Goal: Task Accomplishment & Management: Complete application form

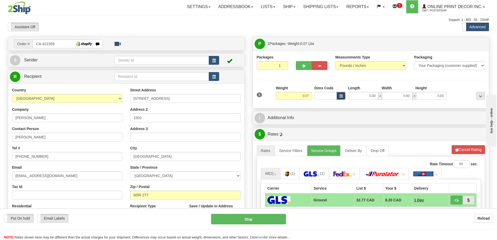
click at [340, 97] on span "button" at bounding box center [341, 96] width 3 height 3
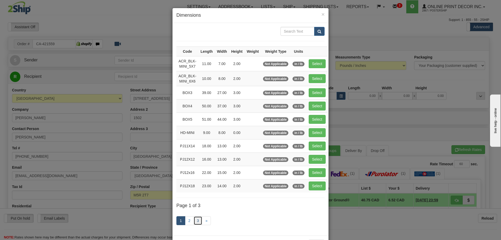
drag, startPoint x: 194, startPoint y: 220, endPoint x: 198, endPoint y: 219, distance: 4.1
click at [195, 220] on link "3" at bounding box center [198, 220] width 9 height 9
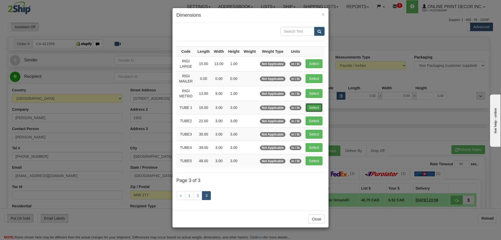
click at [317, 106] on button "Select" at bounding box center [314, 107] width 17 height 9
type input "TUBE 1"
type input "16.00"
type input "3.00"
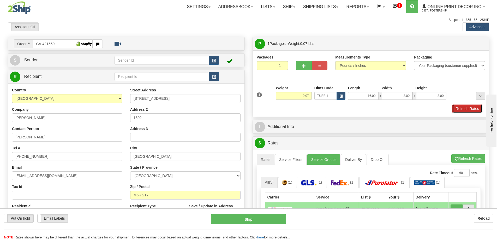
click at [478, 108] on button "Refresh Rates" at bounding box center [468, 108] width 30 height 9
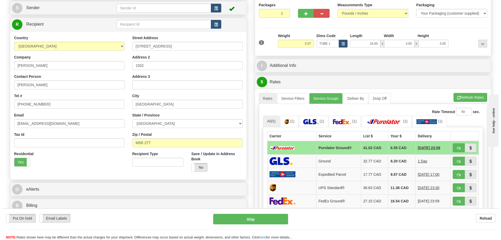
scroll to position [78, 0]
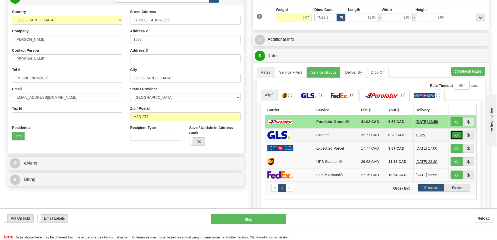
click at [454, 134] on button "button" at bounding box center [457, 135] width 12 height 9
type input "1"
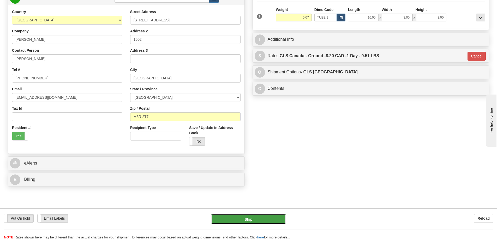
click at [264, 221] on button "Ship" at bounding box center [248, 219] width 75 height 10
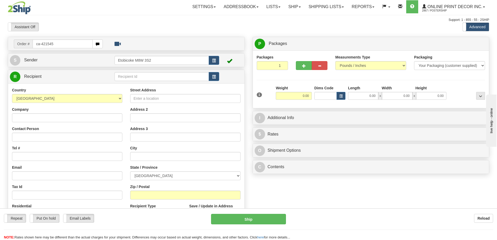
type input "ca-421545"
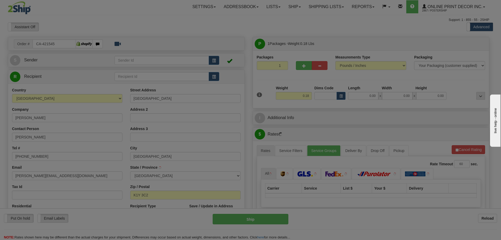
type input "OTTAWA"
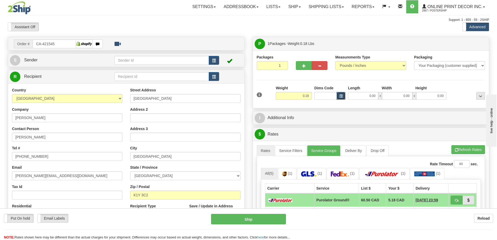
click at [341, 96] on span "button" at bounding box center [341, 96] width 3 height 3
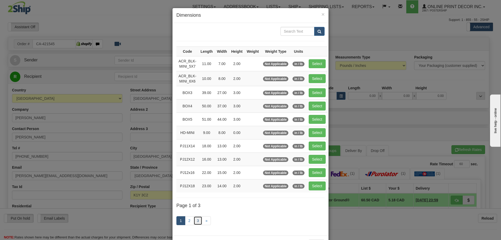
click at [197, 219] on link "3" at bounding box center [198, 220] width 9 height 9
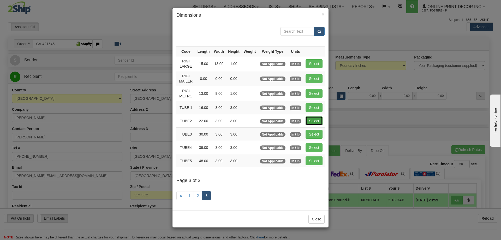
click at [312, 119] on button "Select" at bounding box center [314, 120] width 17 height 9
type input "TUBE2"
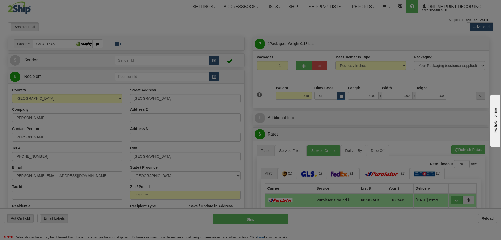
type input "22.00"
type input "3.00"
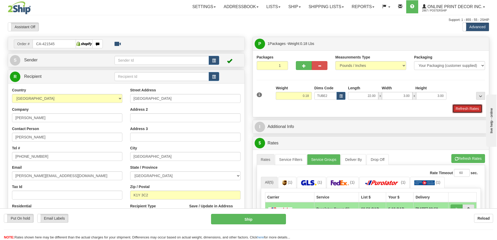
click at [469, 106] on button "Refresh Rates" at bounding box center [468, 108] width 30 height 9
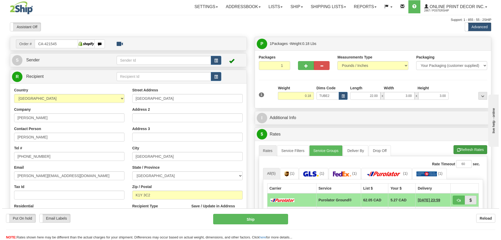
scroll to position [52, 0]
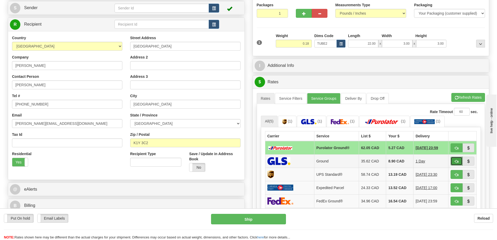
click at [458, 159] on button "button" at bounding box center [457, 161] width 12 height 9
type input "1"
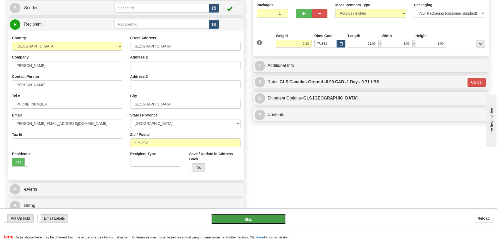
click at [272, 220] on button "Ship" at bounding box center [248, 219] width 75 height 10
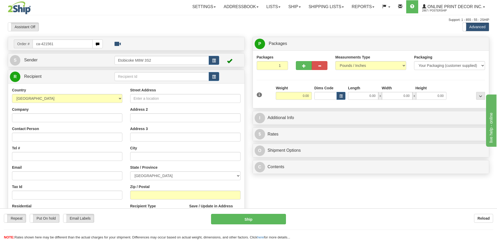
type input "ca-421561"
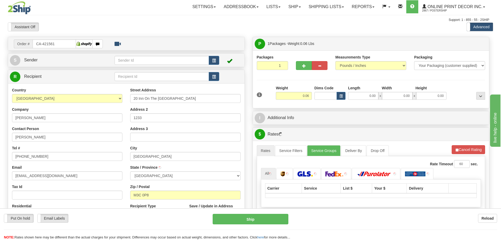
type input "NORTH YORK"
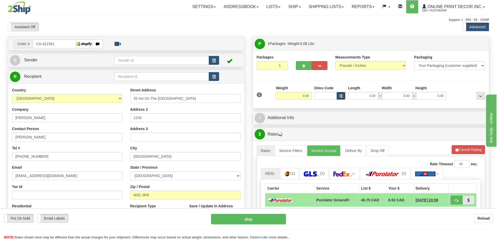
click at [340, 97] on span "button" at bounding box center [341, 96] width 3 height 3
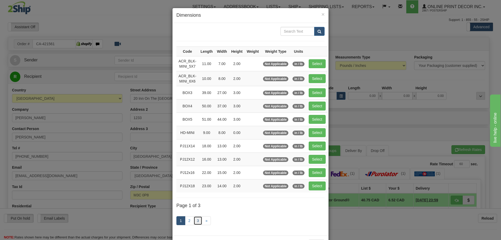
click at [196, 219] on link "3" at bounding box center [198, 220] width 9 height 9
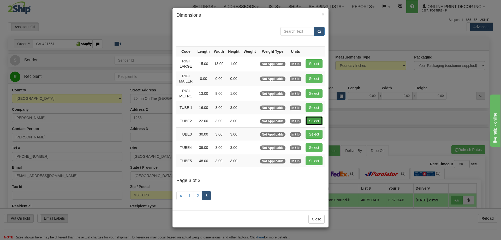
click at [312, 119] on button "Select" at bounding box center [314, 120] width 17 height 9
type input "TUBE2"
type input "22.00"
type input "3.00"
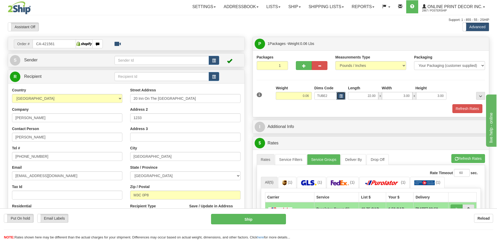
click at [338, 98] on button "button" at bounding box center [341, 96] width 9 height 8
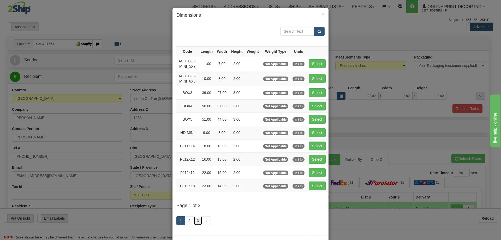
click at [197, 217] on link "3" at bounding box center [198, 220] width 9 height 9
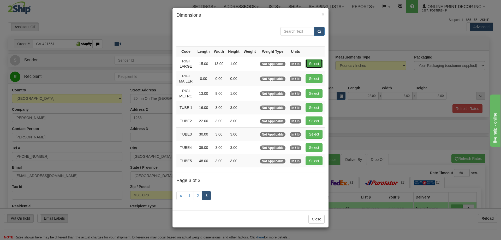
click at [322, 66] on button "Select" at bounding box center [314, 63] width 17 height 9
type input "RIGI LARGE"
type input "15.00"
type input "13.00"
type input "1.00"
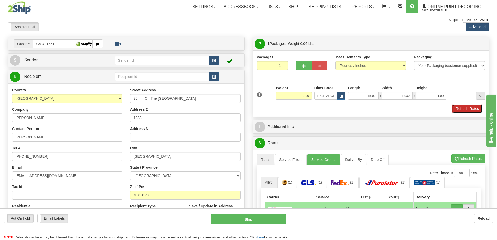
click at [471, 108] on button "Refresh Rates" at bounding box center [468, 108] width 30 height 9
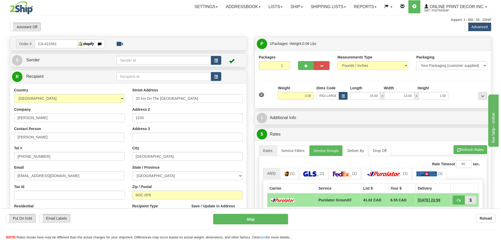
scroll to position [52, 0]
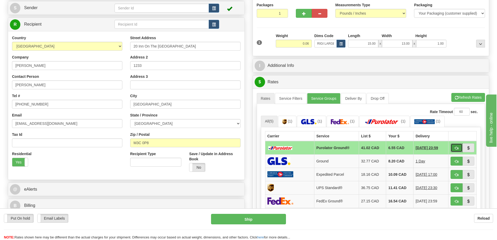
click at [456, 147] on button "button" at bounding box center [457, 147] width 12 height 9
type input "260"
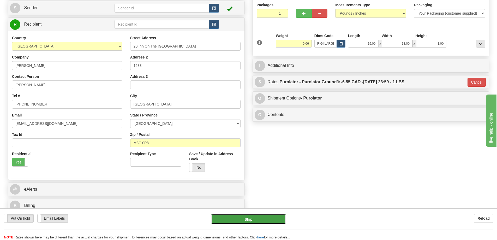
click at [232, 216] on button "Ship" at bounding box center [248, 219] width 75 height 10
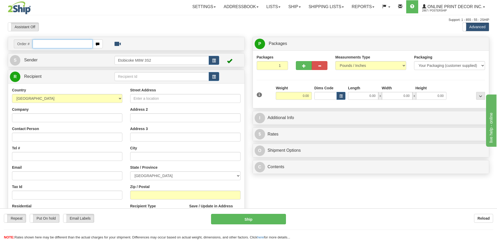
click at [42, 42] on input "text" at bounding box center [63, 43] width 60 height 9
type input "ca-421566"
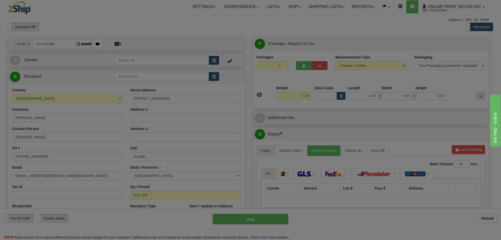
type input "GUELPH"
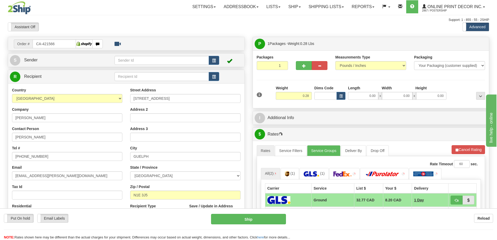
click at [342, 92] on div "Dims Code" at bounding box center [330, 92] width 34 height 14
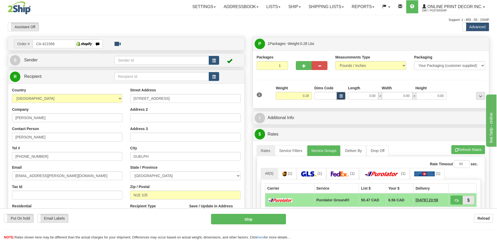
click at [340, 95] on span "button" at bounding box center [341, 96] width 3 height 3
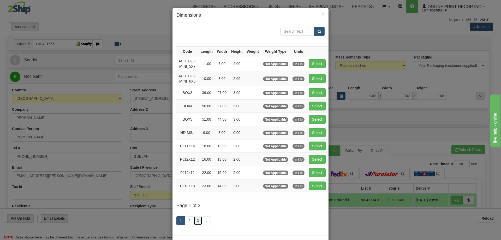
click at [198, 217] on link "3" at bounding box center [198, 220] width 9 height 9
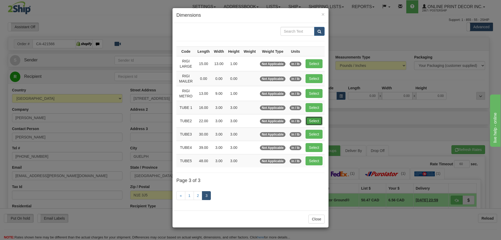
click at [320, 120] on button "Select" at bounding box center [314, 120] width 17 height 9
type input "TUBE2"
type input "22.00"
type input "3.00"
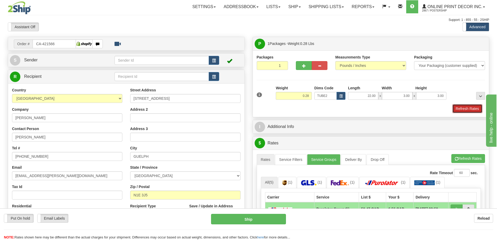
click at [469, 108] on button "Refresh Rates" at bounding box center [468, 108] width 30 height 9
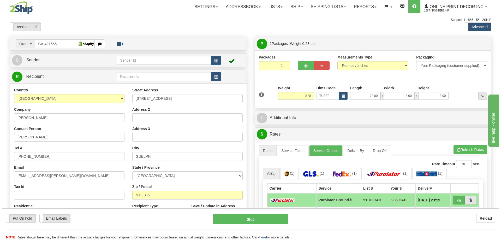
scroll to position [52, 0]
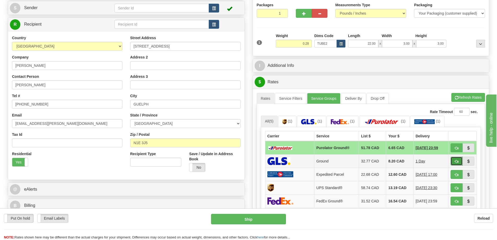
click at [456, 162] on span "button" at bounding box center [457, 161] width 4 height 3
type input "1"
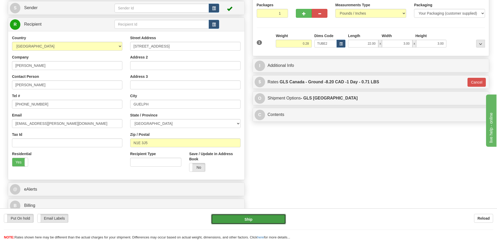
click at [275, 217] on button "Ship" at bounding box center [248, 219] width 75 height 10
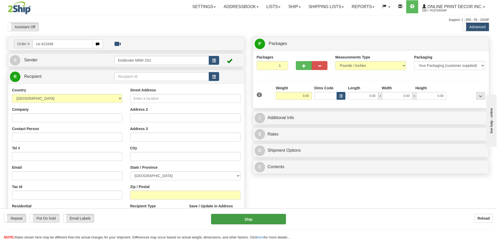
type input "ca-421646"
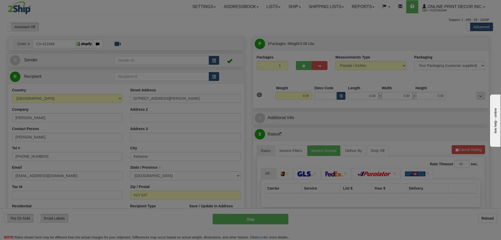
type input "KELOWNA"
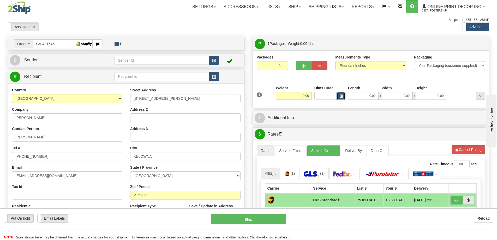
click at [343, 94] on button "button" at bounding box center [341, 96] width 9 height 8
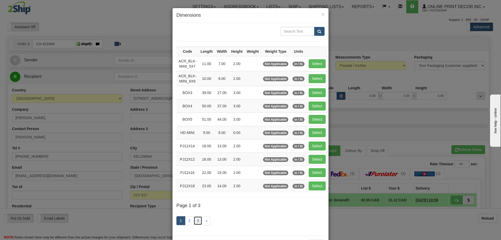
click at [195, 218] on link "3" at bounding box center [198, 220] width 9 height 9
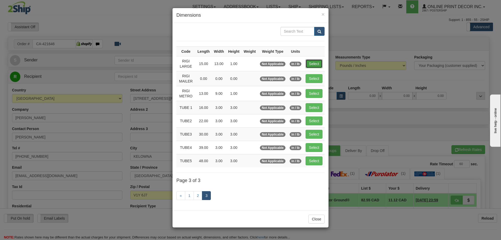
click at [315, 62] on button "Select" at bounding box center [314, 63] width 17 height 9
type input "RIGI LARGE"
type input "15.00"
type input "13.00"
type input "1.00"
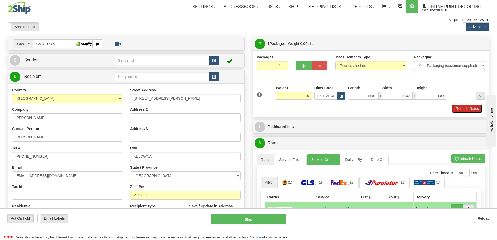
click at [469, 112] on button "Refresh Rates" at bounding box center [468, 108] width 30 height 9
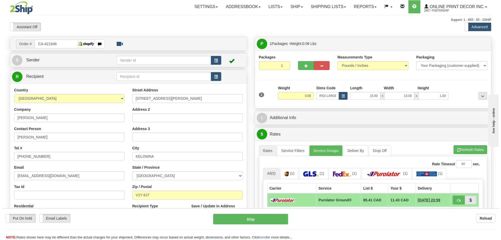
scroll to position [26, 0]
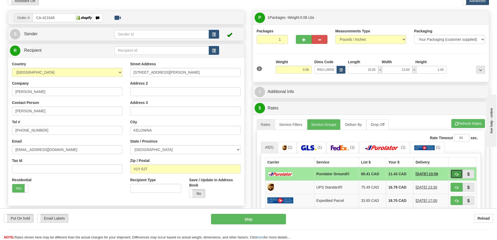
click at [457, 172] on button "button" at bounding box center [457, 173] width 12 height 9
type input "260"
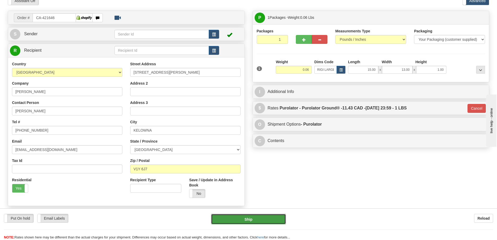
click at [275, 221] on button "Ship" at bounding box center [248, 219] width 75 height 10
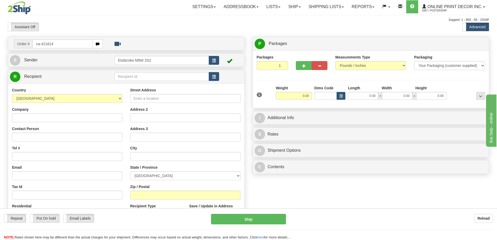
type input "ca-421614"
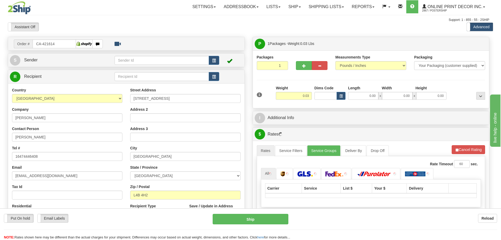
type input "RICHMOND HILL"
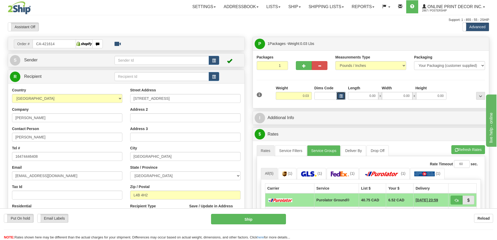
click at [339, 99] on button "button" at bounding box center [341, 96] width 9 height 8
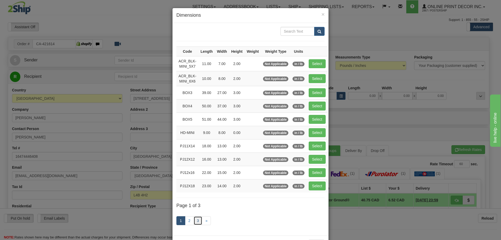
click at [197, 217] on link "3" at bounding box center [198, 220] width 9 height 9
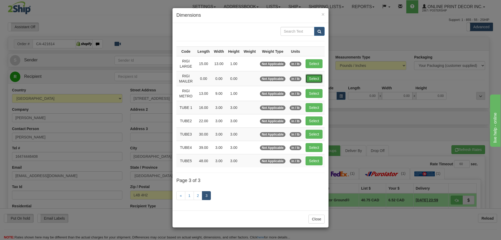
click at [320, 79] on button "Select" at bounding box center [314, 78] width 17 height 9
type input "RIGI MAILER"
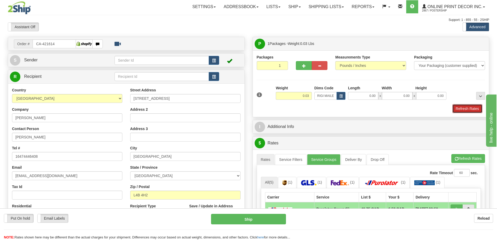
click at [470, 111] on button "Refresh Rates" at bounding box center [468, 108] width 30 height 9
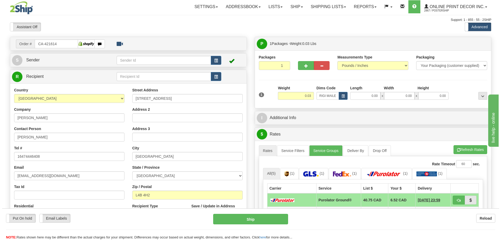
scroll to position [52, 0]
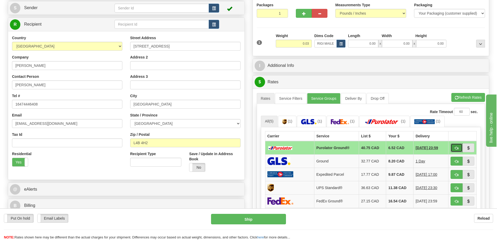
click at [457, 148] on span "button" at bounding box center [457, 147] width 4 height 3
type input "260"
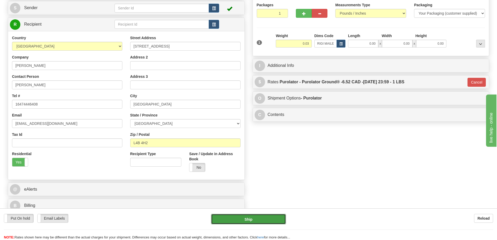
click at [259, 216] on button "Ship" at bounding box center [248, 219] width 75 height 10
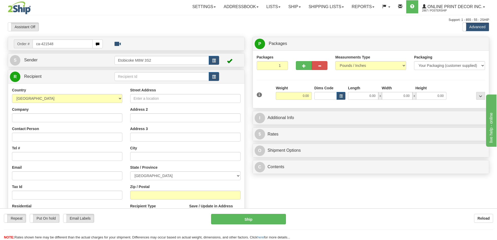
type input "ca-421548"
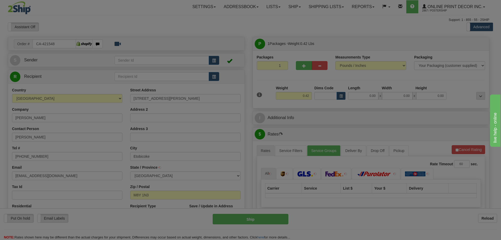
type input "ETOBICOKE"
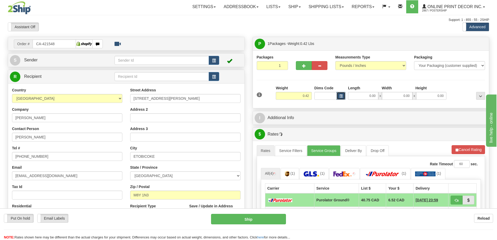
click at [340, 97] on span "button" at bounding box center [341, 96] width 3 height 3
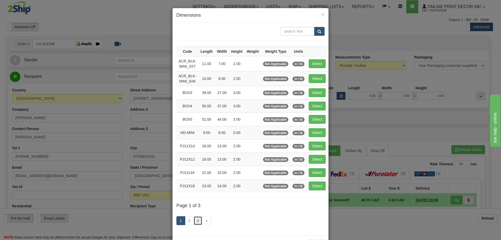
click at [198, 220] on link "3" at bounding box center [198, 220] width 9 height 9
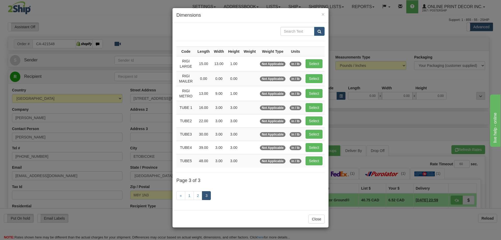
click at [315, 112] on td "Select" at bounding box center [314, 107] width 21 height 13
drag, startPoint x: 316, startPoint y: 115, endPoint x: 318, endPoint y: 120, distance: 5.8
click at [317, 116] on td "Select" at bounding box center [314, 120] width 21 height 13
click at [318, 121] on button "Select" at bounding box center [314, 120] width 17 height 9
type input "TUBE2"
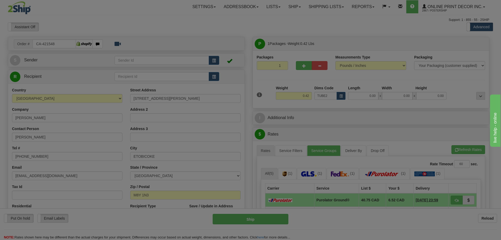
type input "22.00"
type input "3.00"
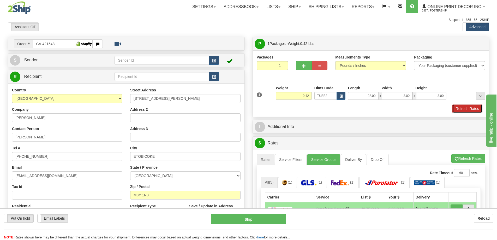
click at [463, 109] on button "Refresh Rates" at bounding box center [468, 108] width 30 height 9
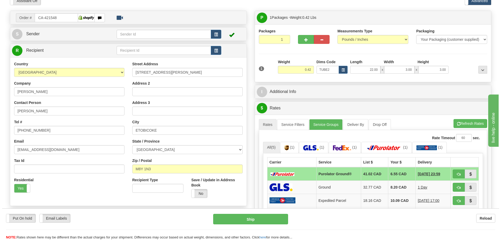
scroll to position [52, 0]
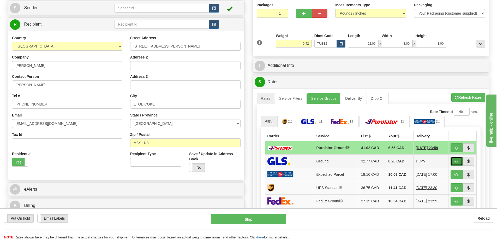
click at [456, 160] on span "button" at bounding box center [457, 161] width 4 height 3
type input "1"
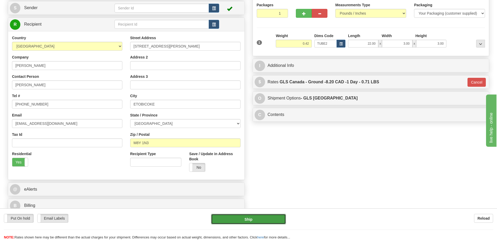
click at [261, 217] on button "Ship" at bounding box center [248, 219] width 75 height 10
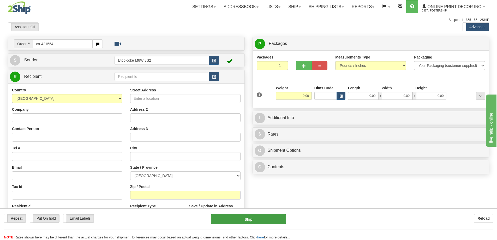
type input "ca-421554"
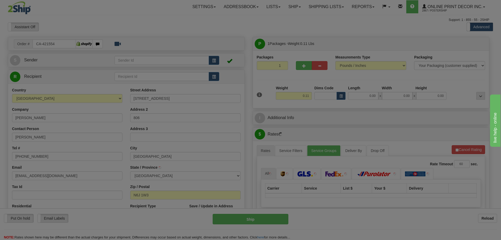
type input "LONDON"
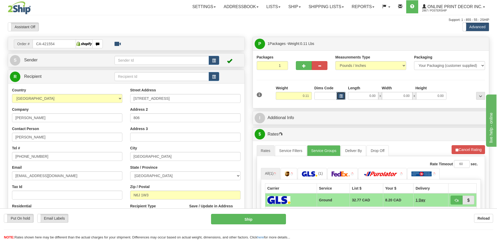
click at [340, 95] on span "button" at bounding box center [341, 96] width 3 height 3
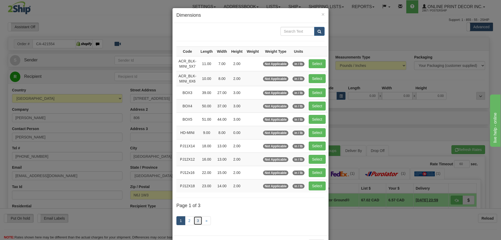
click at [196, 220] on link "3" at bounding box center [198, 220] width 9 height 9
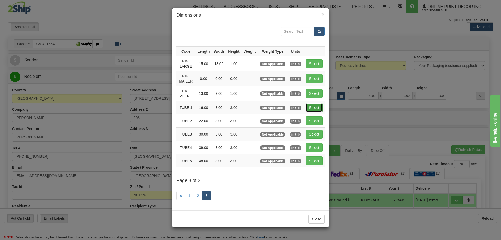
click at [311, 105] on button "Select" at bounding box center [314, 107] width 17 height 9
type input "TUBE 1"
type input "16.00"
type input "3.00"
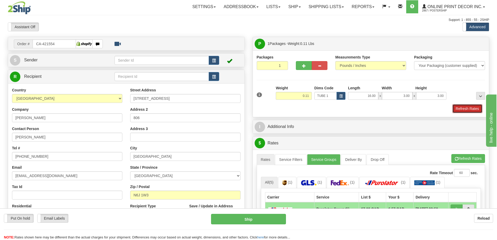
click at [460, 109] on button "Refresh Rates" at bounding box center [468, 108] width 30 height 9
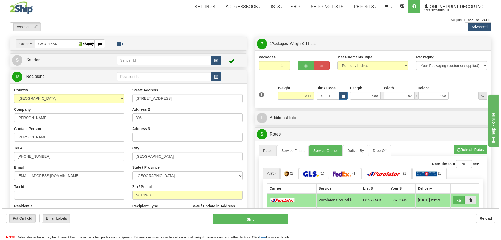
scroll to position [52, 0]
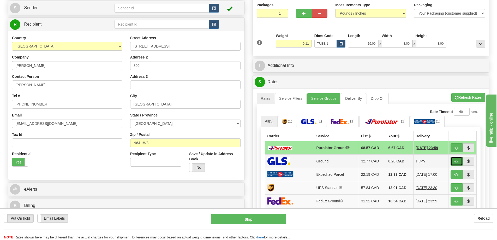
click at [457, 161] on span "button" at bounding box center [457, 161] width 4 height 3
type input "1"
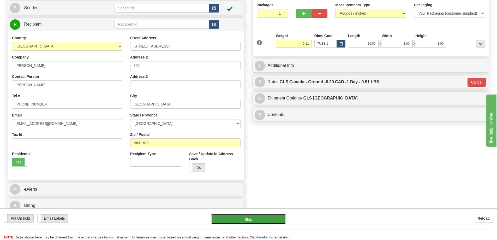
click at [280, 217] on button "Ship" at bounding box center [248, 219] width 75 height 10
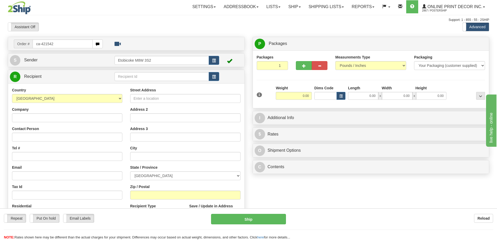
type input "ca-421542"
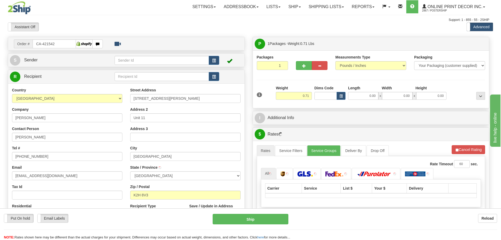
type input "OTTAWA"
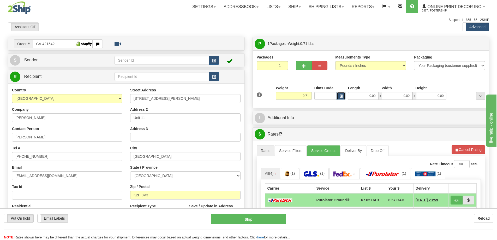
click at [340, 96] on span "button" at bounding box center [341, 96] width 3 height 3
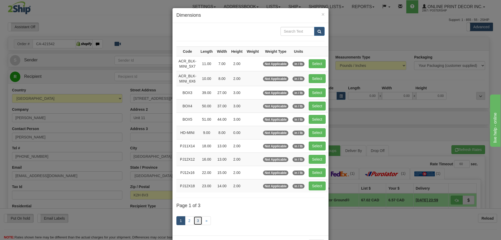
click at [199, 220] on link "3" at bounding box center [198, 220] width 9 height 9
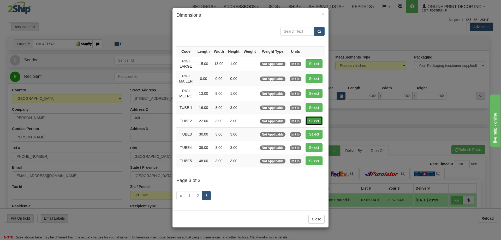
click at [312, 122] on button "Select" at bounding box center [314, 120] width 17 height 9
type input "TUBE2"
type input "22.00"
type input "3.00"
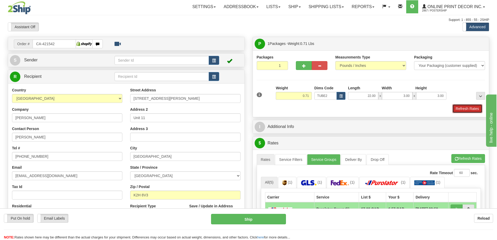
click at [468, 106] on button "Refresh Rates" at bounding box center [468, 108] width 30 height 9
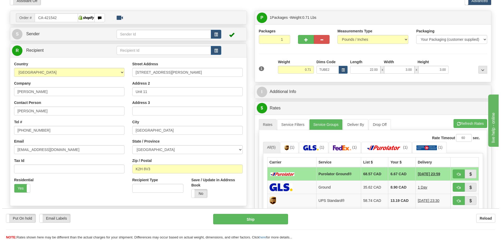
scroll to position [52, 0]
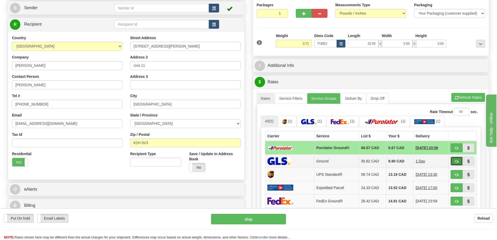
click at [457, 162] on span "button" at bounding box center [457, 161] width 4 height 3
type input "1"
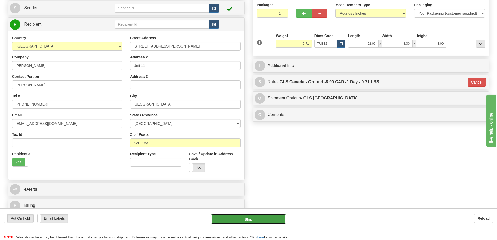
click at [269, 217] on button "Ship" at bounding box center [248, 219] width 75 height 10
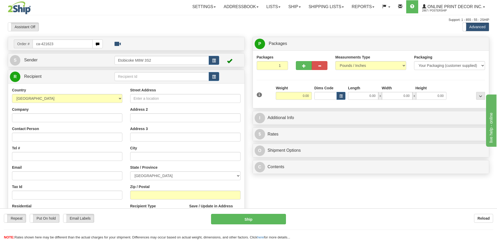
type input "ca-421623"
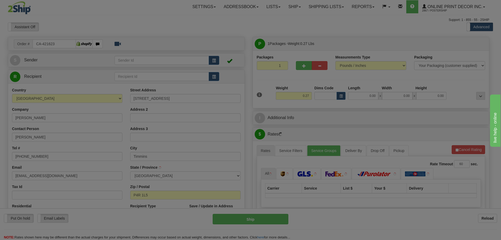
type input "TIMMINS"
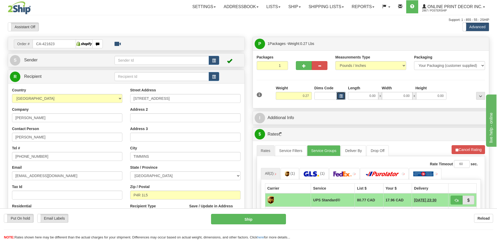
click at [340, 94] on button "button" at bounding box center [341, 96] width 9 height 8
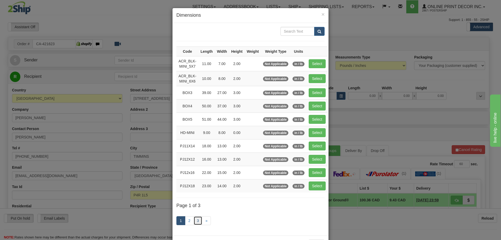
click at [196, 218] on link "3" at bounding box center [198, 220] width 9 height 9
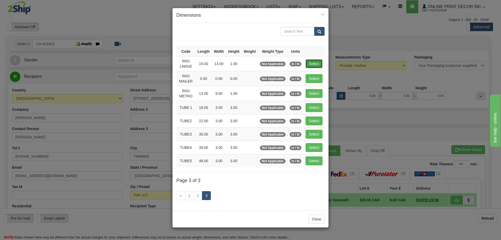
click at [312, 61] on button "Select" at bounding box center [314, 63] width 17 height 9
type input "RIGI LARGE"
type input "15.00"
type input "13.00"
type input "1.00"
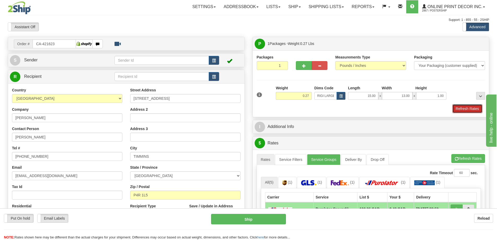
drag, startPoint x: 464, startPoint y: 108, endPoint x: 463, endPoint y: 110, distance: 2.7
click at [464, 108] on button "Refresh Rates" at bounding box center [468, 108] width 30 height 9
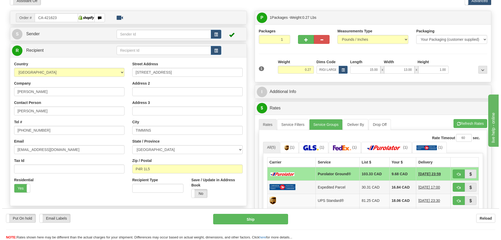
scroll to position [78, 0]
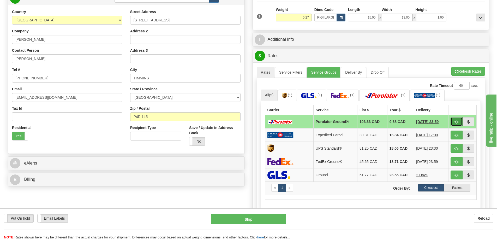
click at [457, 121] on span "button" at bounding box center [457, 121] width 4 height 3
type input "260"
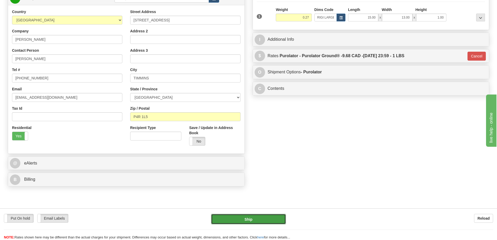
click at [267, 218] on button "Ship" at bounding box center [248, 219] width 75 height 10
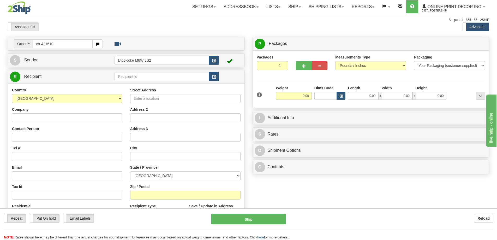
type input "ca-421610"
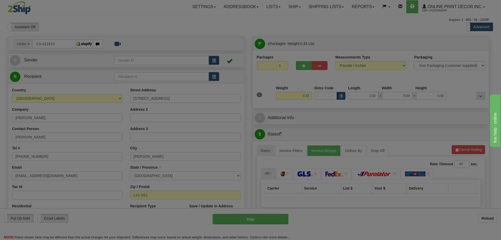
type input "[PERSON_NAME]"
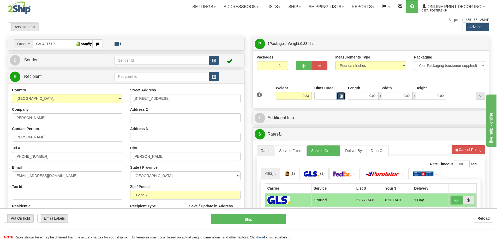
click at [343, 95] on button "button" at bounding box center [341, 96] width 9 height 8
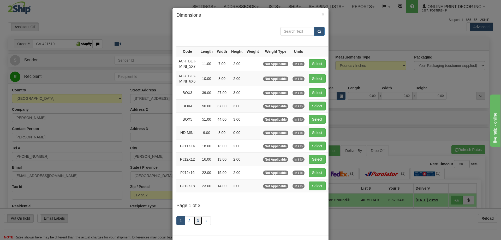
click at [197, 218] on link "3" at bounding box center [198, 220] width 9 height 9
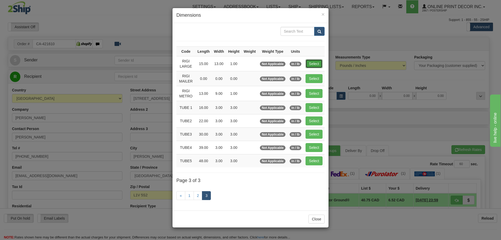
click at [314, 62] on button "Select" at bounding box center [314, 63] width 17 height 9
type input "RIGI LARGE"
type input "15.00"
type input "13.00"
type input "1.00"
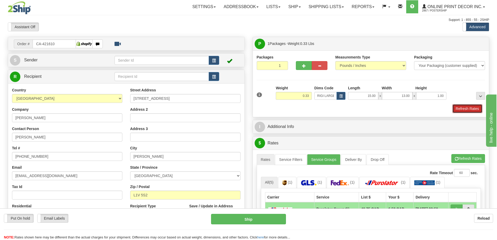
click at [462, 107] on button "Refresh Rates" at bounding box center [468, 108] width 30 height 9
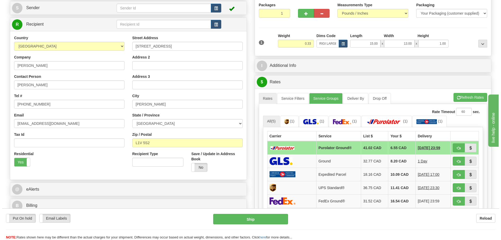
scroll to position [78, 0]
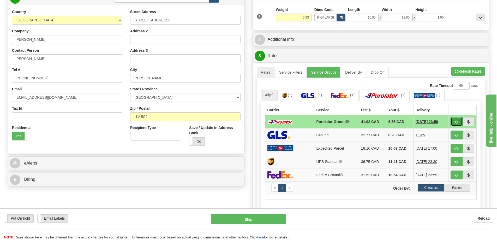
click at [454, 122] on button "button" at bounding box center [457, 121] width 12 height 9
type input "260"
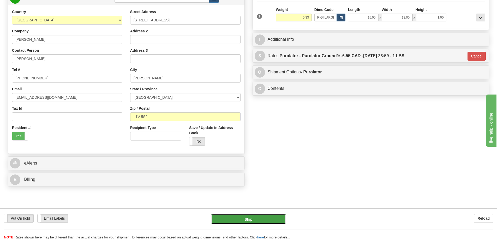
click at [272, 220] on button "Ship" at bounding box center [248, 219] width 75 height 10
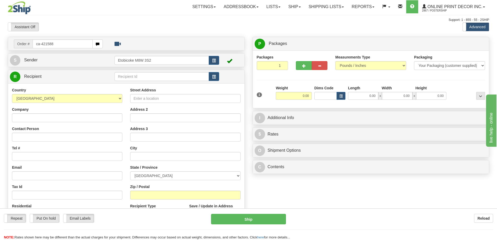
type input "ca-421588"
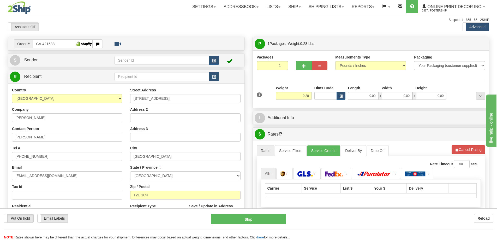
type input "CALGARY"
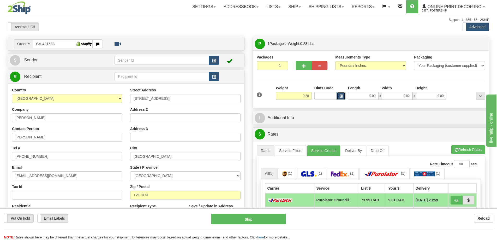
click at [339, 93] on button "button" at bounding box center [341, 96] width 9 height 8
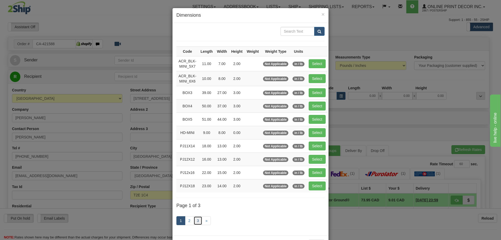
click at [198, 220] on link "3" at bounding box center [198, 220] width 9 height 9
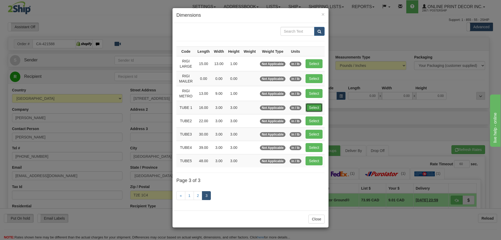
click at [316, 105] on button "Select" at bounding box center [314, 107] width 17 height 9
type input "TUBE 1"
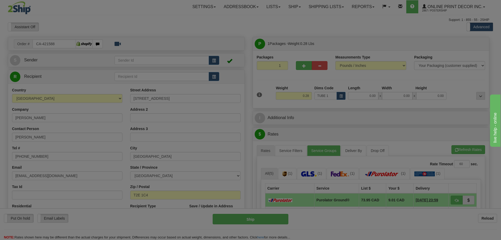
type input "16.00"
type input "3.00"
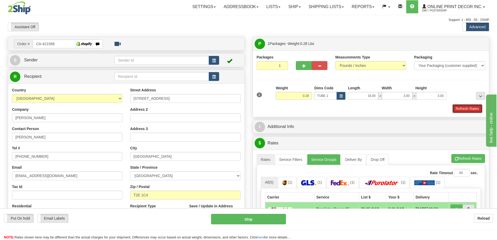
click at [465, 107] on button "Refresh Rates" at bounding box center [468, 108] width 30 height 9
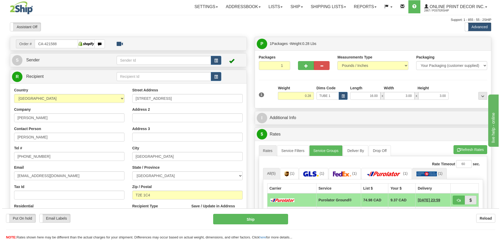
scroll to position [52, 0]
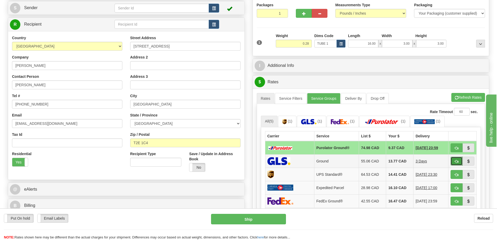
click at [455, 160] on button "button" at bounding box center [457, 161] width 12 height 9
type input "1"
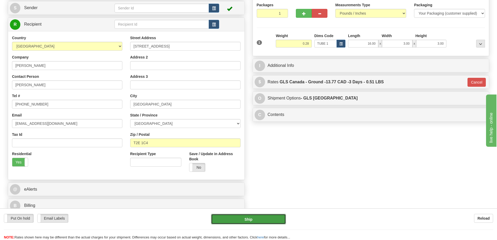
click at [270, 220] on button "Ship" at bounding box center [248, 219] width 75 height 10
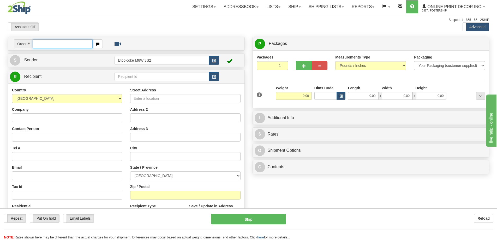
click at [48, 45] on input "text" at bounding box center [63, 43] width 60 height 9
type input "ca-421642"
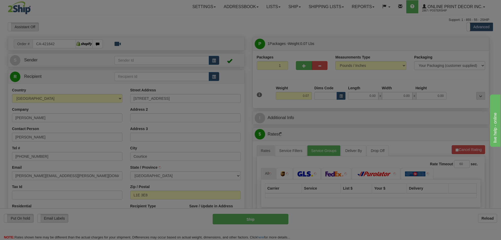
type input "COURTICE"
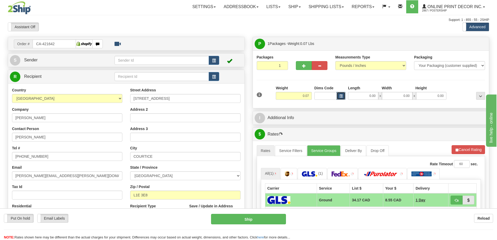
click at [340, 95] on button "button" at bounding box center [341, 96] width 9 height 8
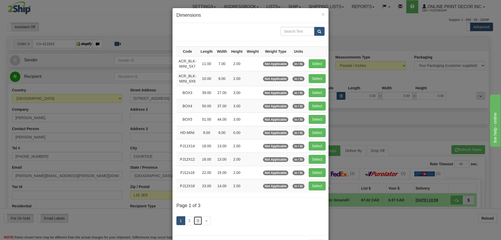
click at [194, 219] on link "3" at bounding box center [198, 220] width 9 height 9
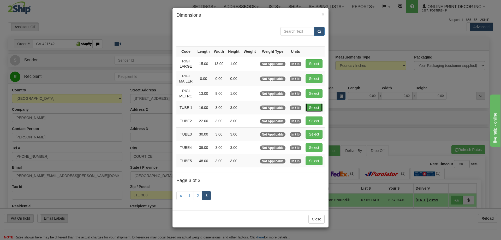
click at [318, 104] on button "Select" at bounding box center [314, 107] width 17 height 9
type input "TUBE 1"
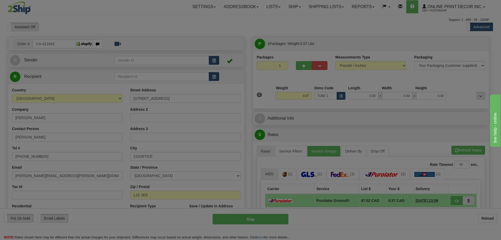
type input "16.00"
type input "3.00"
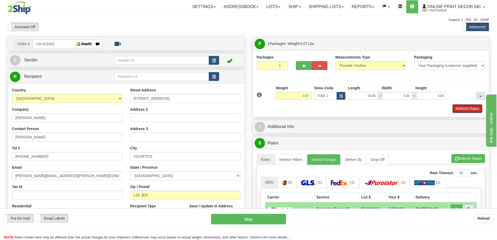
click at [473, 110] on button "Refresh Rates" at bounding box center [468, 108] width 30 height 9
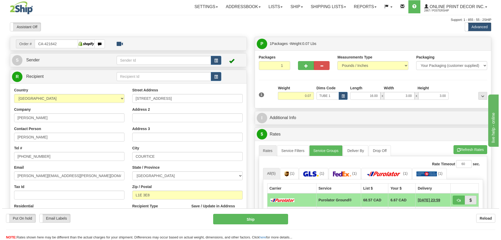
scroll to position [52, 0]
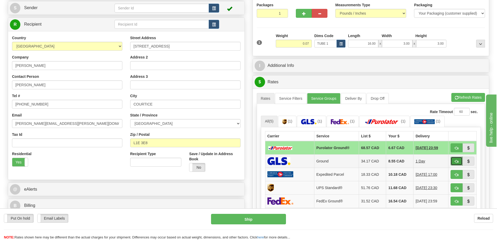
click at [458, 163] on span "button" at bounding box center [457, 161] width 4 height 3
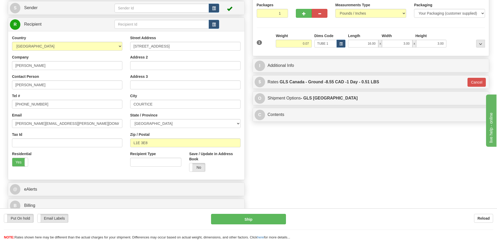
type input "1"
click at [276, 220] on button "Ship" at bounding box center [248, 219] width 75 height 10
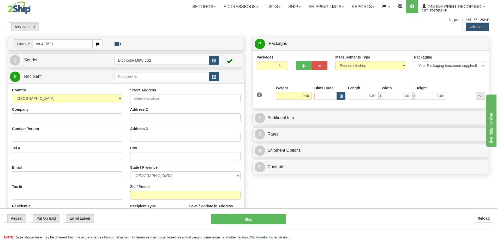
type input "ca-421621"
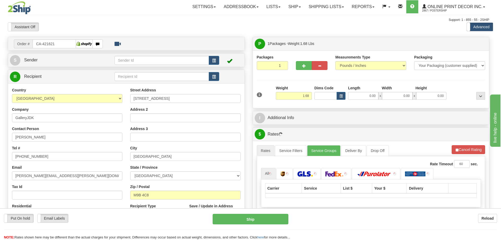
type input "ETOBICOKE"
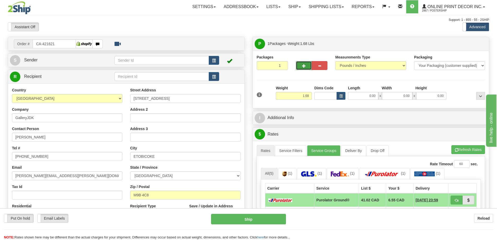
click at [299, 65] on button "button" at bounding box center [304, 65] width 16 height 9
radio input "true"
type input "2"
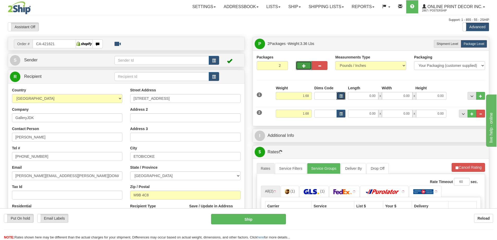
click at [340, 96] on span "button" at bounding box center [341, 96] width 3 height 3
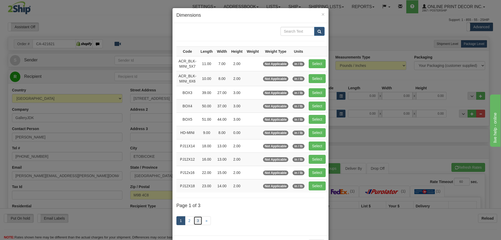
click at [196, 217] on link "3" at bounding box center [198, 220] width 9 height 9
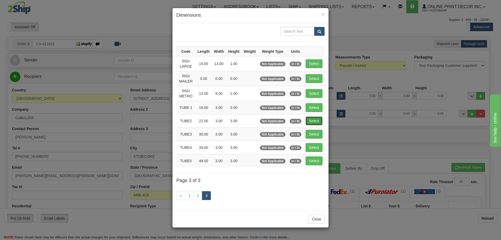
click at [314, 121] on button "Select" at bounding box center [314, 120] width 17 height 9
type input "TUBE2"
type input "22.00"
type input "3.00"
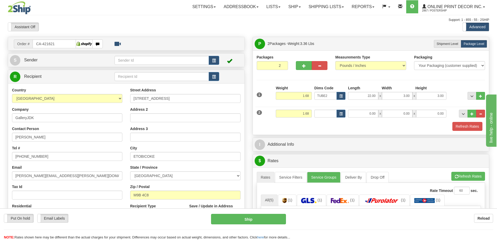
click at [346, 111] on div "Dims Code" at bounding box center [330, 114] width 34 height 8
click at [342, 114] on span "button" at bounding box center [341, 114] width 3 height 3
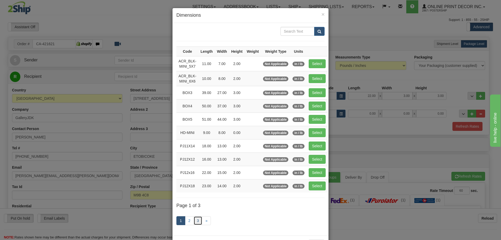
click at [197, 217] on link "3" at bounding box center [198, 220] width 9 height 9
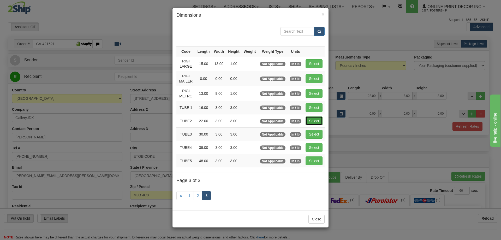
click at [313, 122] on button "Select" at bounding box center [314, 120] width 17 height 9
type input "TUBE2"
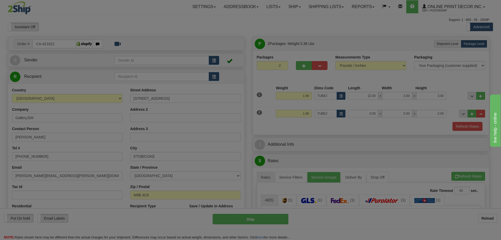
type input "22.00"
type input "3.00"
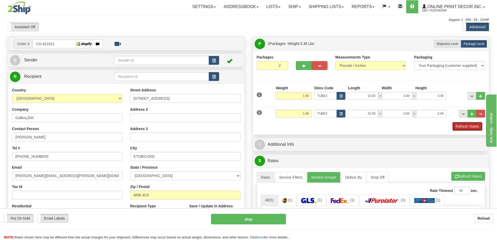
click at [474, 124] on button "Refresh Rates" at bounding box center [468, 126] width 30 height 9
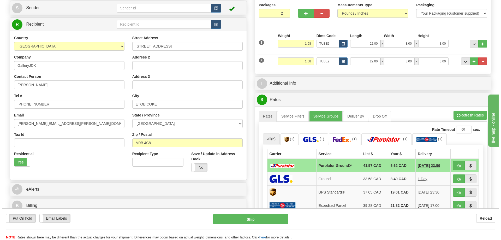
scroll to position [104, 0]
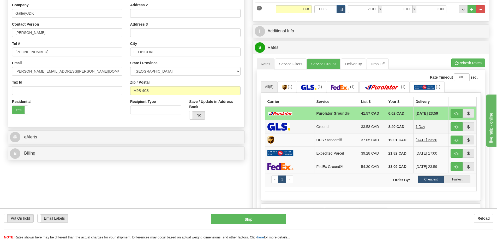
click at [448, 125] on td "1 Day" at bounding box center [430, 126] width 35 height 13
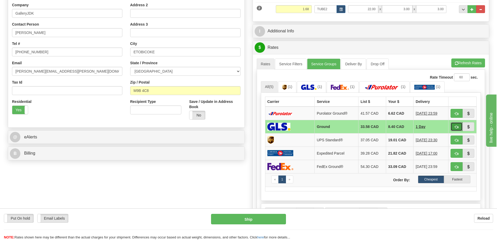
click at [455, 126] on span "button" at bounding box center [457, 126] width 4 height 3
type input "1"
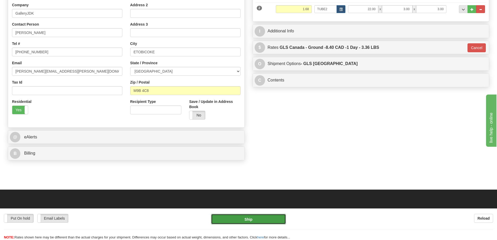
click at [261, 217] on button "Ship" at bounding box center [248, 219] width 75 height 10
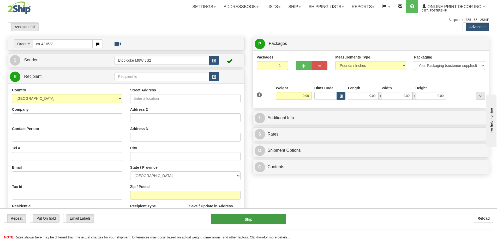
type input "ca-421633"
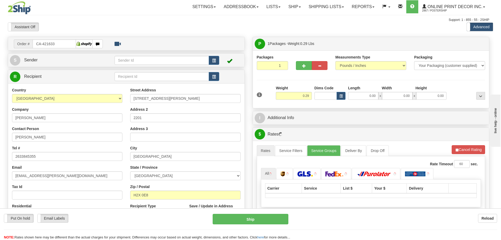
type input "[GEOGRAPHIC_DATA]"
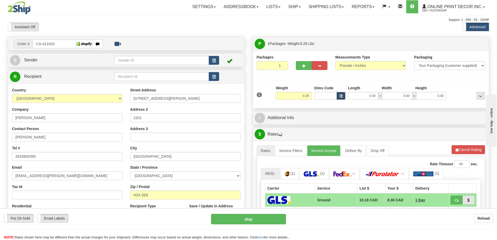
click at [341, 95] on span "button" at bounding box center [341, 96] width 3 height 3
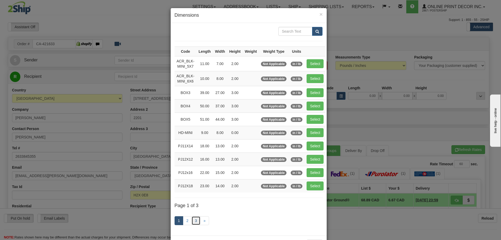
click at [194, 217] on link "3" at bounding box center [196, 220] width 9 height 9
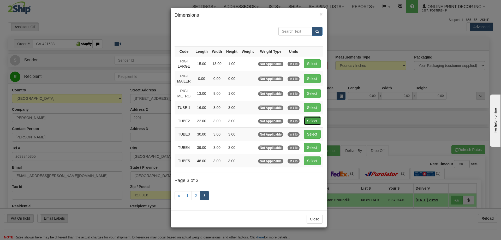
click at [312, 119] on button "Select" at bounding box center [312, 120] width 17 height 9
type input "TUBE2"
type input "22.00"
type input "3.00"
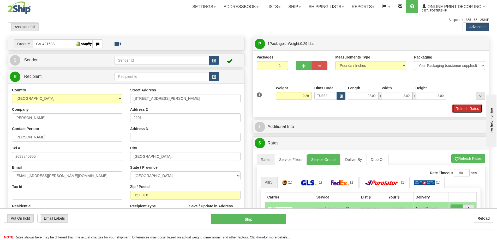
click at [468, 110] on button "Refresh Rates" at bounding box center [468, 108] width 30 height 9
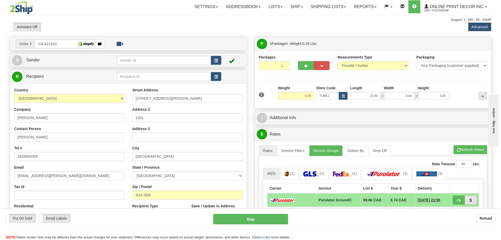
scroll to position [26, 0]
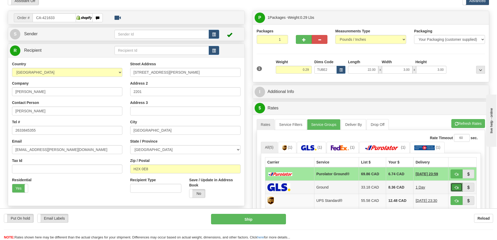
click at [458, 187] on span "button" at bounding box center [457, 187] width 4 height 3
type input "1"
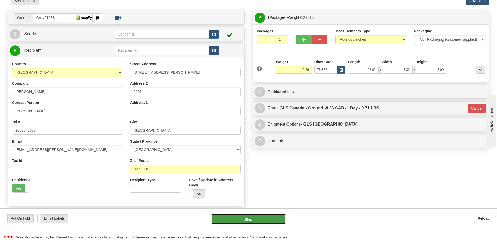
click at [261, 218] on button "Ship" at bounding box center [248, 219] width 75 height 10
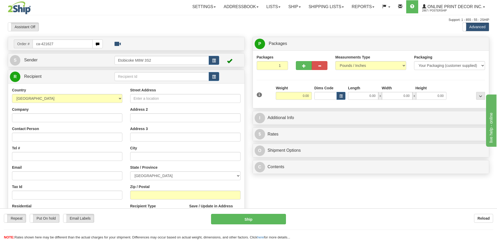
type input "ca-421627"
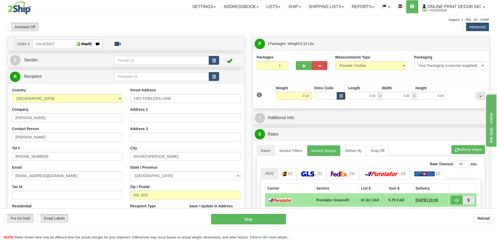
click at [341, 96] on span "button" at bounding box center [341, 96] width 3 height 3
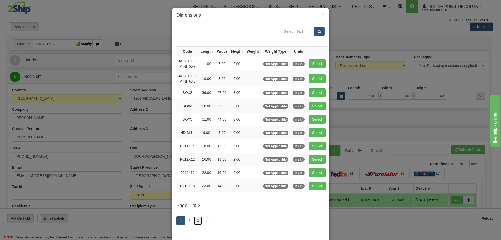
click at [198, 218] on link "3" at bounding box center [198, 220] width 9 height 9
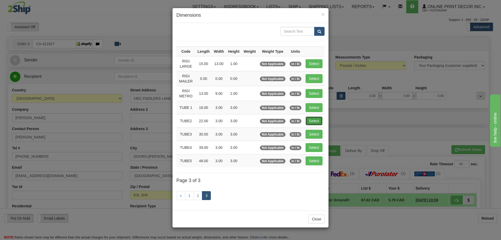
click at [312, 117] on button "Select" at bounding box center [314, 120] width 17 height 9
type input "TUBE2"
type input "22.00"
type input "3.00"
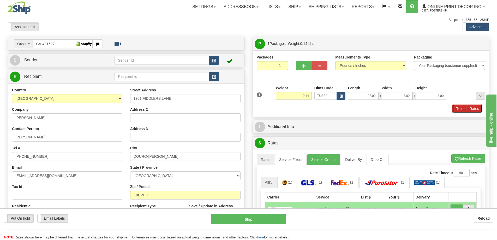
click at [464, 110] on button "Refresh Rates" at bounding box center [468, 108] width 30 height 9
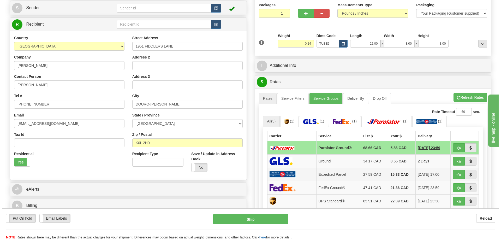
scroll to position [78, 0]
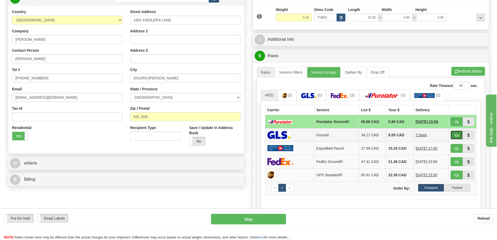
click at [456, 135] on span "button" at bounding box center [457, 135] width 4 height 3
type input "1"
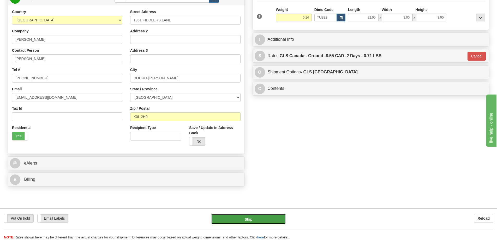
click at [257, 220] on button "Ship" at bounding box center [248, 219] width 75 height 10
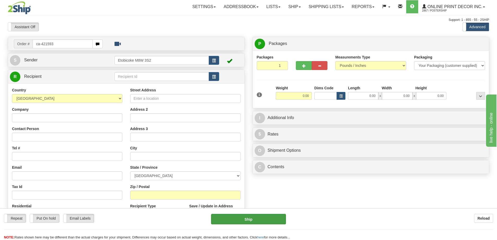
type input "ca-421593"
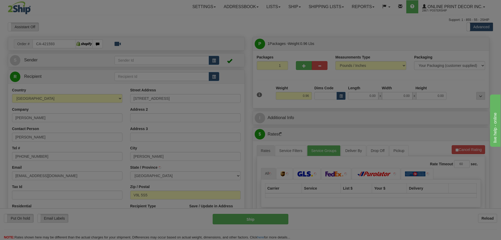
type input "NORTH COWICHAN"
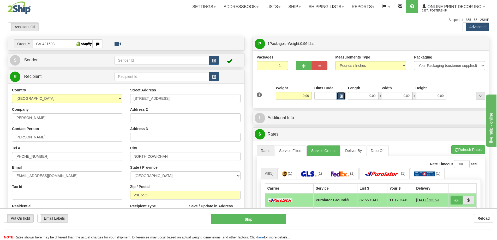
click at [342, 95] on span "button" at bounding box center [341, 96] width 3 height 3
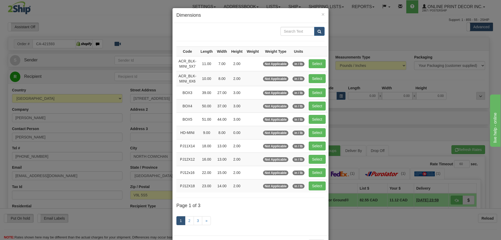
click at [203, 215] on div "1 2 3 »" at bounding box center [250, 221] width 148 height 21
click at [194, 220] on link "3" at bounding box center [198, 220] width 9 height 9
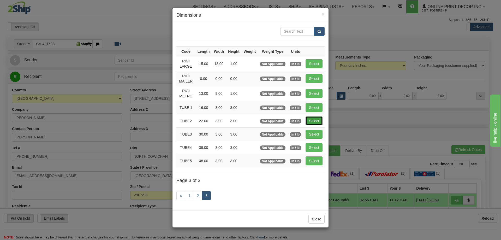
click at [319, 120] on button "Select" at bounding box center [314, 120] width 17 height 9
type input "TUBE2"
type input "22.00"
type input "3.00"
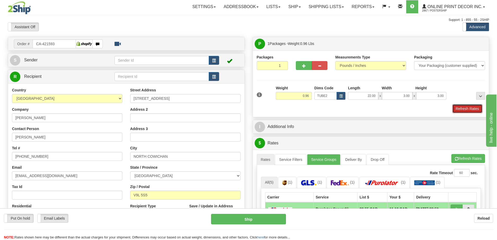
click at [463, 106] on button "Refresh Rates" at bounding box center [468, 108] width 30 height 9
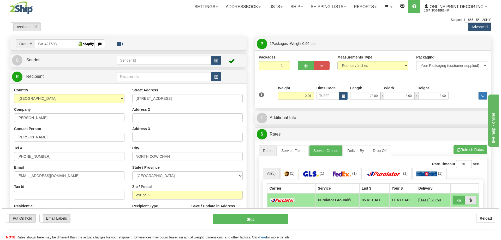
scroll to position [52, 0]
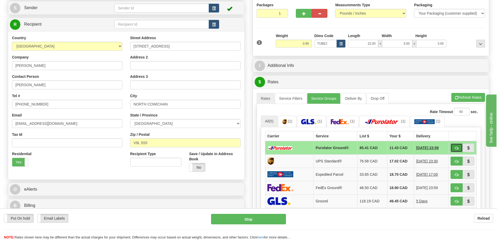
click at [459, 146] on button "button" at bounding box center [457, 147] width 12 height 9
type input "260"
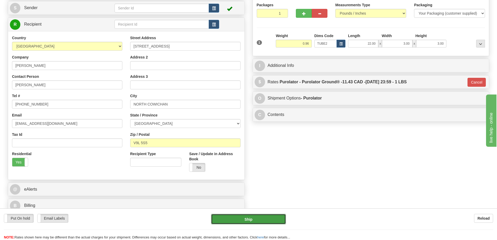
click at [253, 216] on button "Ship" at bounding box center [248, 219] width 75 height 10
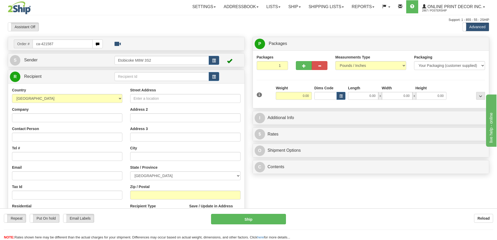
type input "ca-421587"
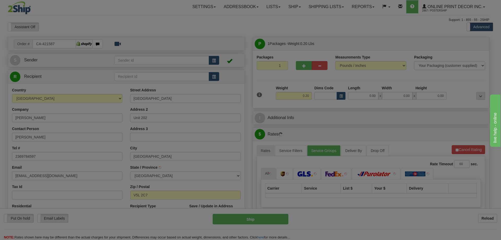
type input "[GEOGRAPHIC_DATA]"
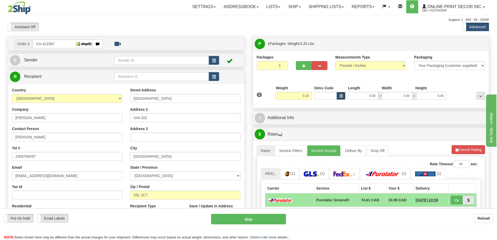
click at [343, 96] on button "button" at bounding box center [341, 96] width 9 height 8
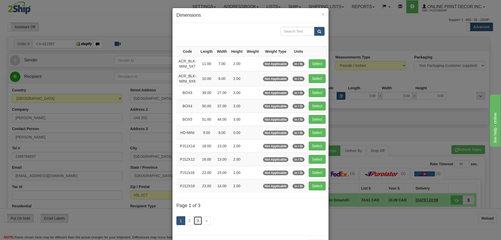
click at [195, 219] on link "3" at bounding box center [198, 220] width 9 height 9
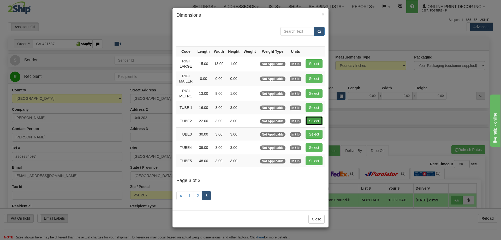
click at [316, 117] on button "Select" at bounding box center [314, 120] width 17 height 9
type input "TUBE2"
type input "22.00"
type input "3.00"
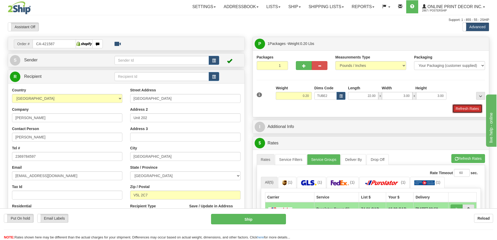
click at [469, 109] on button "Refresh Rates" at bounding box center [468, 108] width 30 height 9
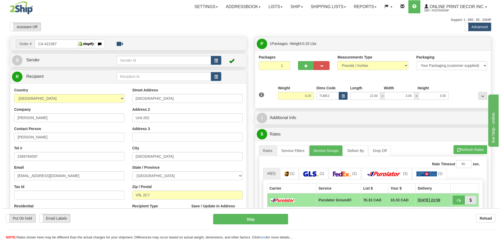
scroll to position [26, 0]
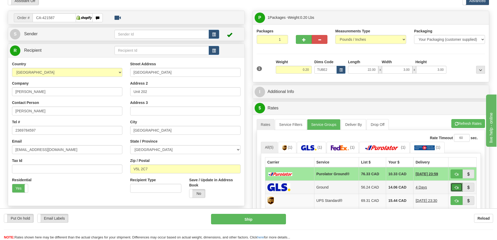
click at [456, 186] on button "button" at bounding box center [457, 187] width 12 height 9
type input "1"
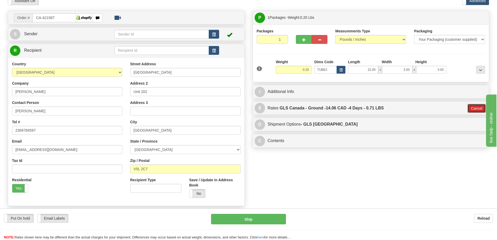
click at [477, 108] on button "Cancel" at bounding box center [477, 108] width 18 height 9
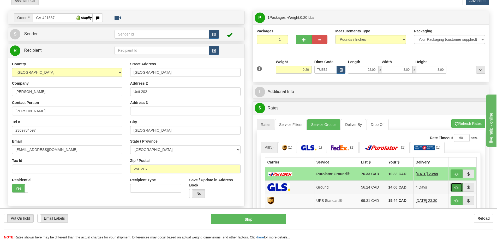
click at [455, 186] on button "button" at bounding box center [457, 187] width 12 height 9
type input "1"
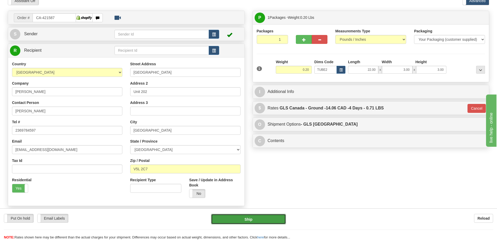
click at [270, 222] on button "Ship" at bounding box center [248, 219] width 75 height 10
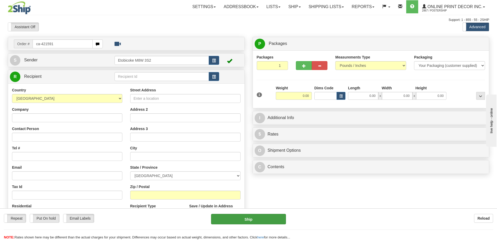
type input "ca-421591"
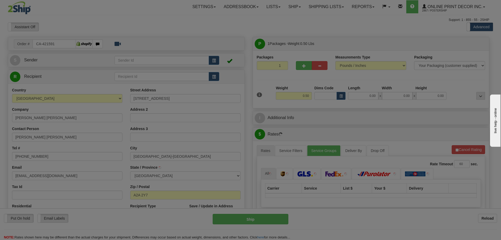
type input "GRAND FALLS-WINDSOR"
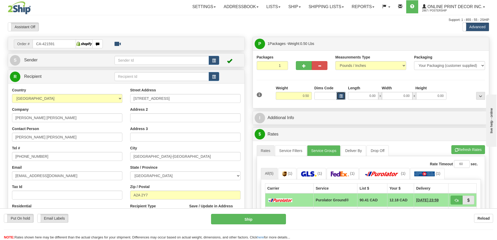
click at [341, 97] on span "button" at bounding box center [341, 96] width 3 height 3
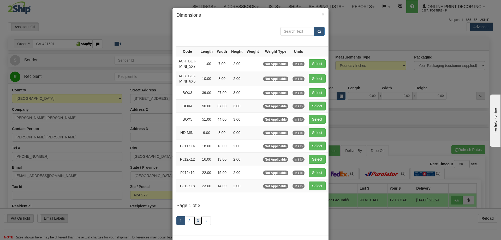
click at [196, 222] on link "3" at bounding box center [198, 220] width 9 height 9
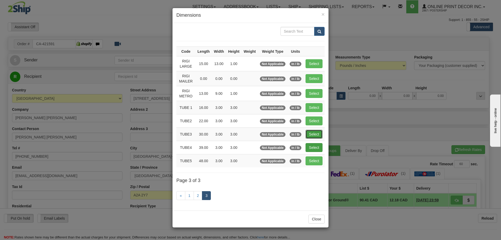
click at [310, 130] on button "Select" at bounding box center [314, 134] width 17 height 9
type input "TUBE3"
type input "30.00"
type input "3.00"
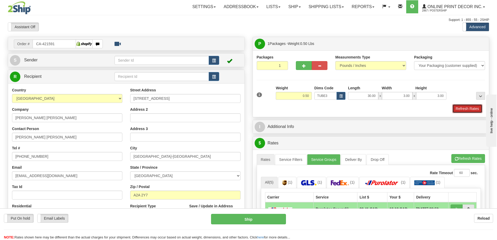
drag, startPoint x: 465, startPoint y: 108, endPoint x: 467, endPoint y: 105, distance: 3.2
click at [468, 106] on button "Refresh Rates" at bounding box center [468, 108] width 30 height 9
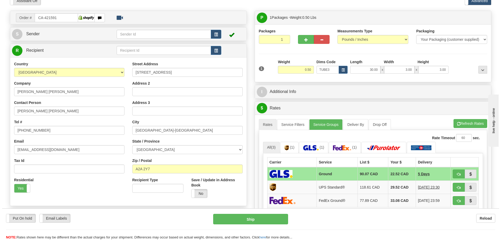
scroll to position [52, 0]
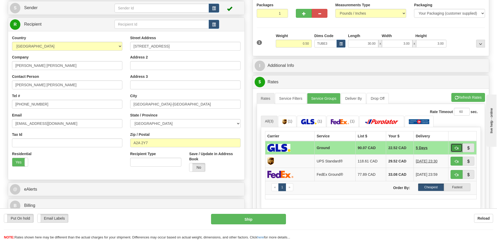
click at [453, 149] on button "button" at bounding box center [457, 147] width 12 height 9
type input "1"
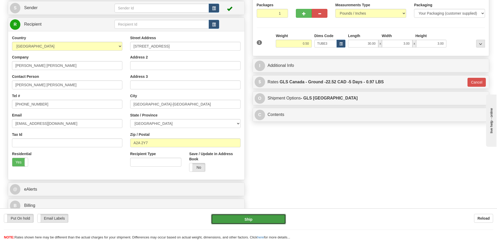
click at [266, 218] on button "Ship" at bounding box center [248, 219] width 75 height 10
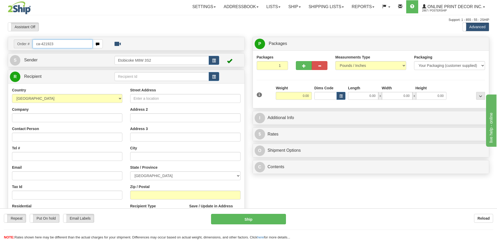
type input "ca-421923"
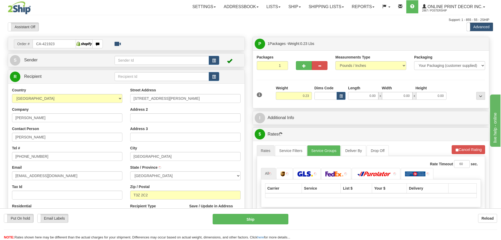
type input "CALGARY"
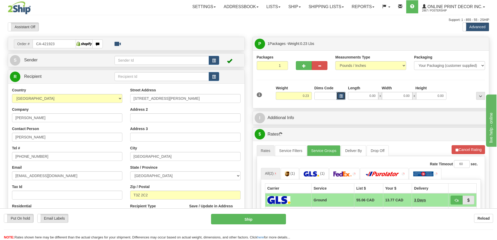
click at [343, 96] on button "button" at bounding box center [341, 96] width 9 height 8
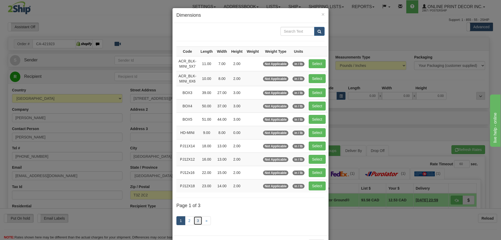
click at [194, 218] on link "3" at bounding box center [198, 220] width 9 height 9
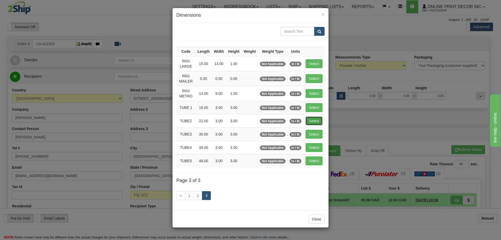
click at [313, 120] on button "Select" at bounding box center [314, 120] width 17 height 9
type input "TUBE2"
type input "22.00"
type input "3.00"
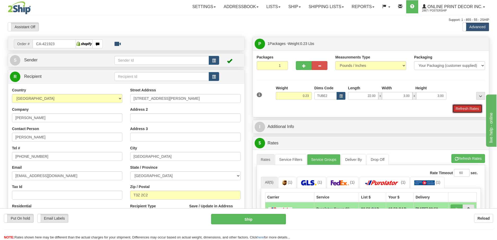
click at [470, 106] on button "Refresh Rates" at bounding box center [468, 108] width 30 height 9
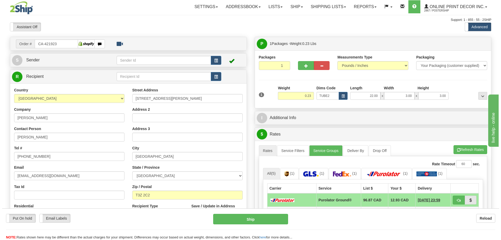
scroll to position [78, 0]
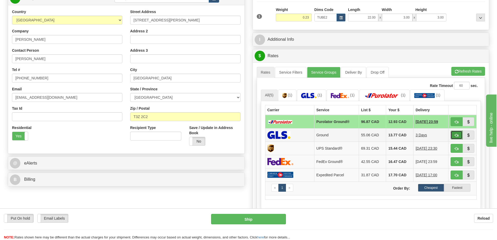
click at [454, 133] on button "button" at bounding box center [457, 135] width 12 height 9
type input "1"
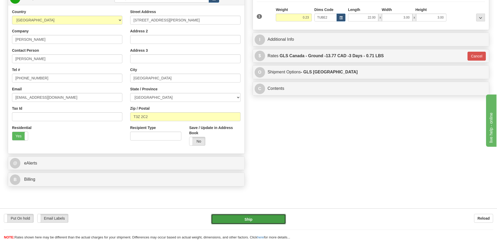
click at [251, 221] on button "Ship" at bounding box center [248, 219] width 75 height 10
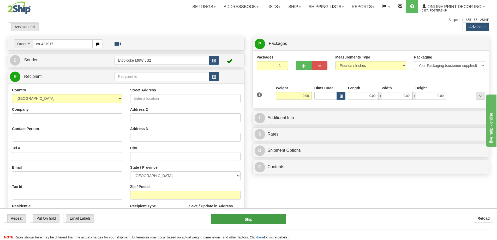
type input "ca-421917"
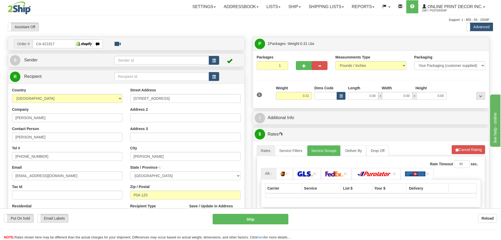
type input "SUNDRIDGE"
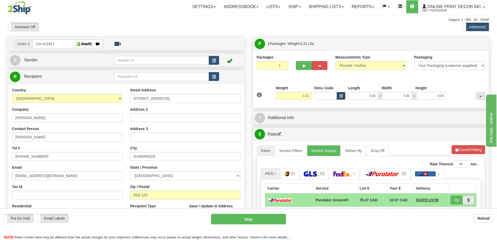
click at [342, 97] on span "button" at bounding box center [341, 96] width 3 height 3
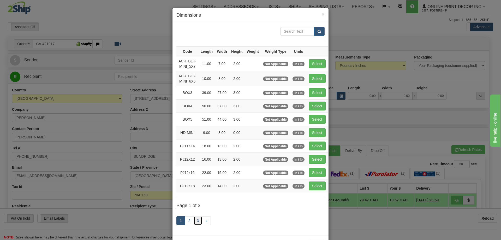
click at [195, 221] on link "3" at bounding box center [198, 220] width 9 height 9
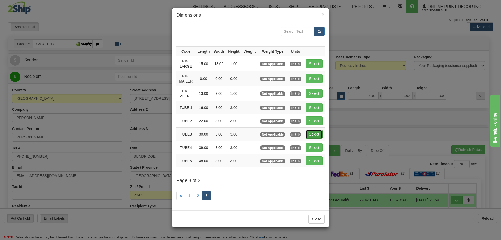
click at [318, 135] on button "Select" at bounding box center [314, 134] width 17 height 9
type input "TUBE3"
type input "30.00"
type input "3.00"
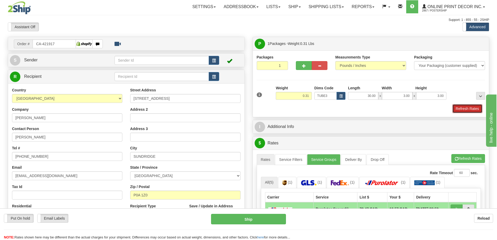
click at [460, 110] on button "Refresh Rates" at bounding box center [468, 108] width 30 height 9
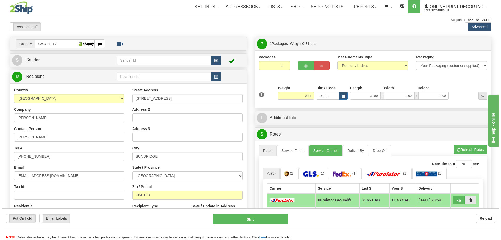
scroll to position [78, 0]
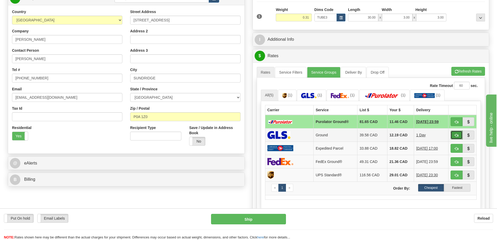
click at [456, 135] on span "button" at bounding box center [457, 135] width 4 height 3
type input "1"
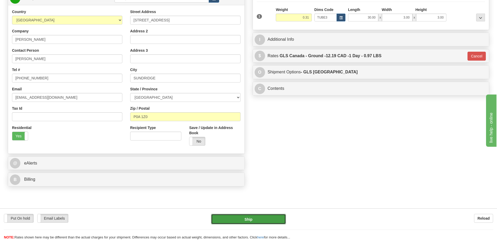
click at [261, 217] on button "Ship" at bounding box center [248, 219] width 75 height 10
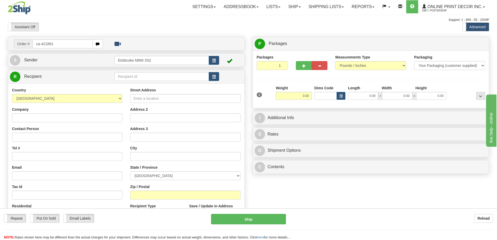
type input "ca-421891"
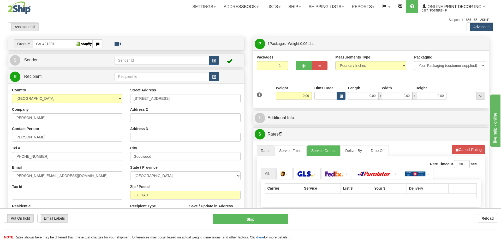
type input "GOODWOOD"
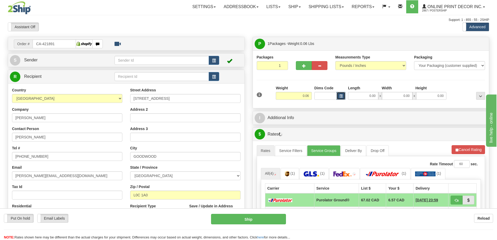
click at [341, 94] on button "button" at bounding box center [341, 96] width 9 height 8
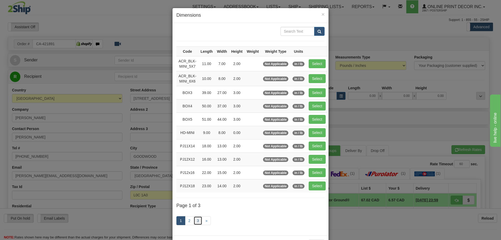
click at [196, 221] on link "3" at bounding box center [198, 220] width 9 height 9
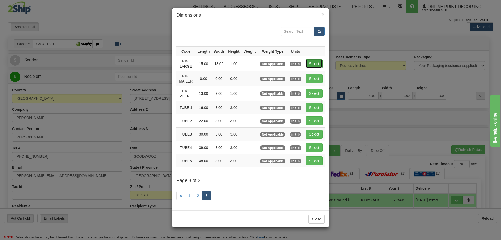
click at [319, 62] on button "Select" at bounding box center [314, 63] width 17 height 9
type input "RIGI LARGE"
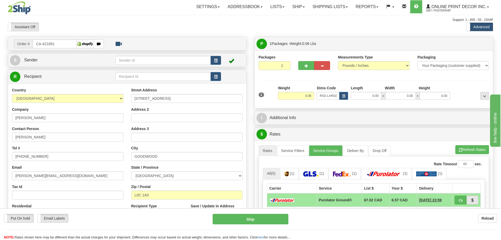
type input "15.00"
type input "13.00"
type input "1.00"
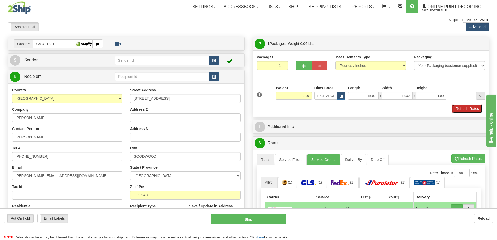
click at [467, 112] on button "Refresh Rates" at bounding box center [468, 108] width 30 height 9
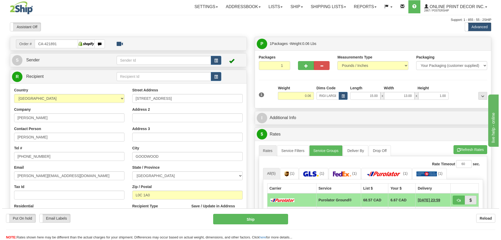
scroll to position [52, 0]
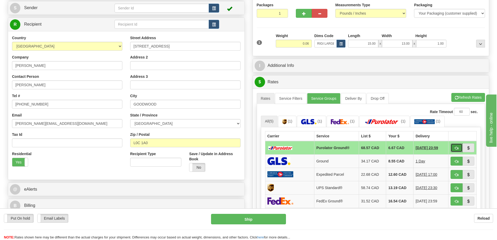
click at [453, 149] on button "button" at bounding box center [457, 147] width 12 height 9
type input "260"
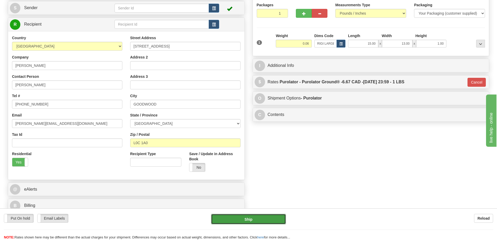
click at [262, 218] on button "Ship" at bounding box center [248, 219] width 75 height 10
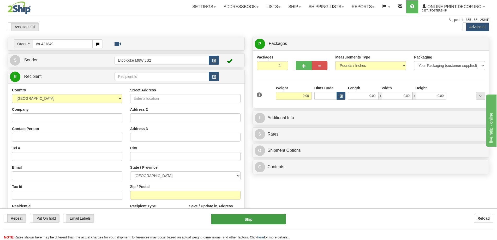
type input "ca-421849"
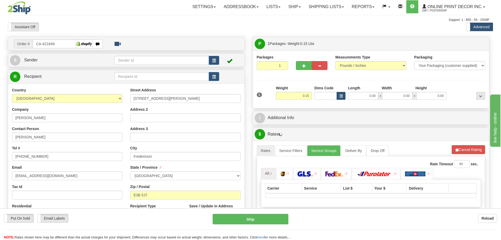
type input "FREDERICTON"
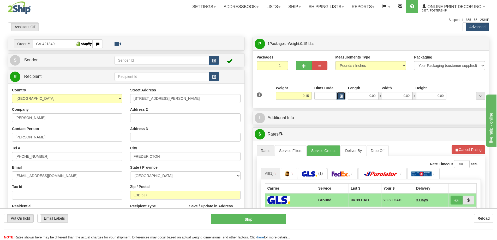
click at [342, 96] on span "button" at bounding box center [341, 96] width 3 height 3
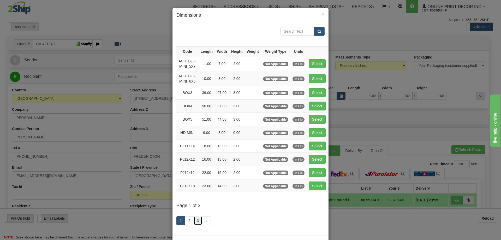
click at [199, 219] on link "3" at bounding box center [198, 220] width 9 height 9
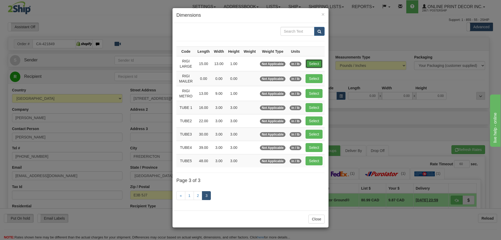
click at [316, 61] on button "Select" at bounding box center [314, 63] width 17 height 9
type input "RIGI LARGE"
type input "15.00"
type input "13.00"
type input "1.00"
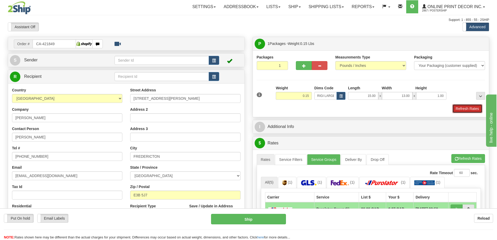
click at [472, 109] on button "Refresh Rates" at bounding box center [468, 108] width 30 height 9
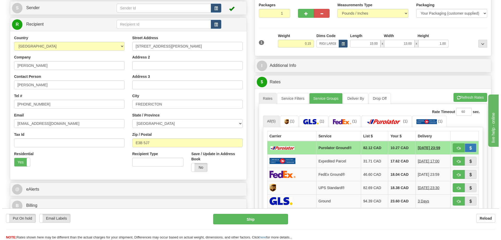
scroll to position [78, 0]
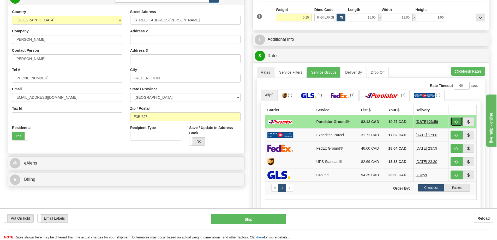
click at [454, 120] on button "button" at bounding box center [457, 121] width 12 height 9
type input "260"
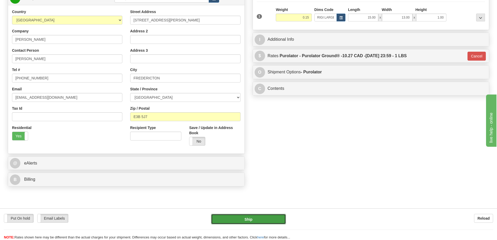
click at [256, 216] on button "Ship" at bounding box center [248, 219] width 75 height 10
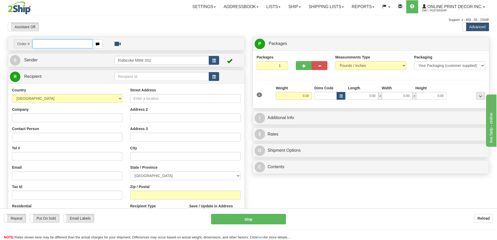
click at [41, 45] on input "text" at bounding box center [63, 43] width 60 height 9
type input "ca-421850"
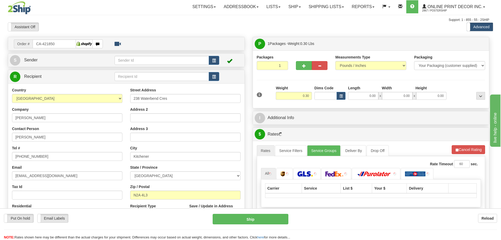
type input "KITCHENER"
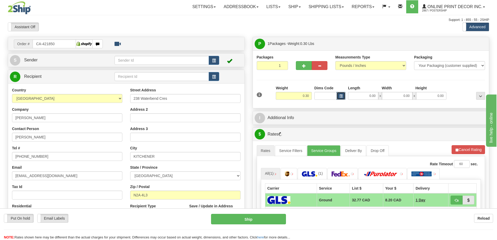
click at [341, 96] on span "button" at bounding box center [341, 96] width 3 height 3
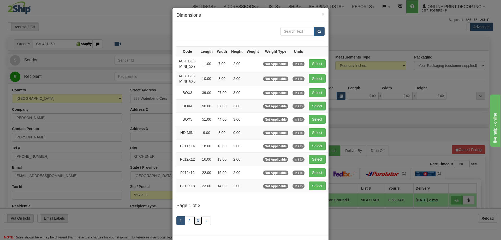
click at [199, 218] on link "3" at bounding box center [198, 220] width 9 height 9
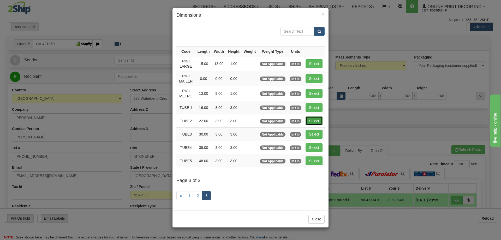
click at [313, 119] on button "Select" at bounding box center [314, 120] width 17 height 9
type input "TUBE2"
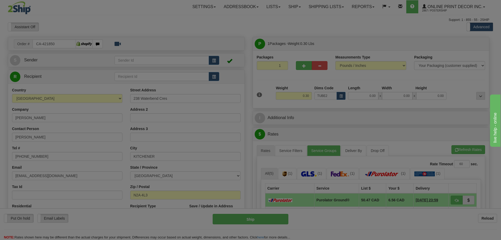
type input "22.00"
type input "3.00"
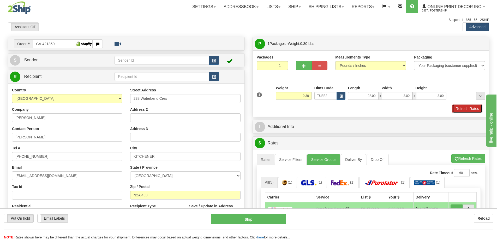
click at [474, 109] on button "Refresh Rates" at bounding box center [468, 108] width 30 height 9
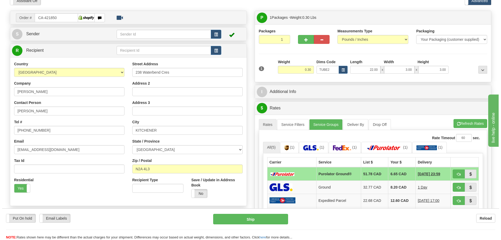
scroll to position [52, 0]
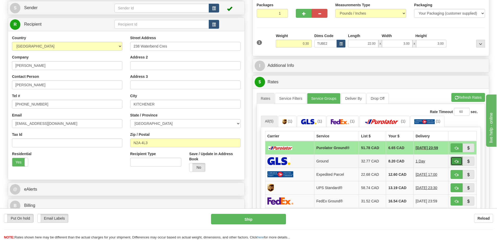
click at [459, 161] on button "button" at bounding box center [457, 161] width 12 height 9
type input "1"
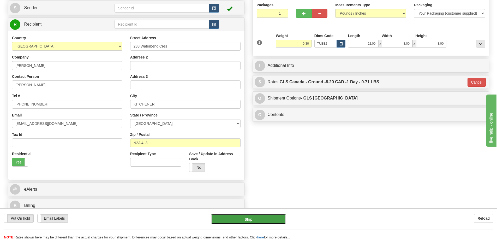
click at [261, 219] on button "Ship" at bounding box center [248, 219] width 75 height 10
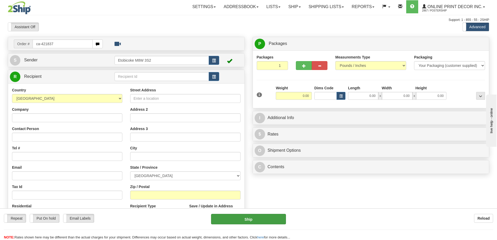
type input "ca-421837"
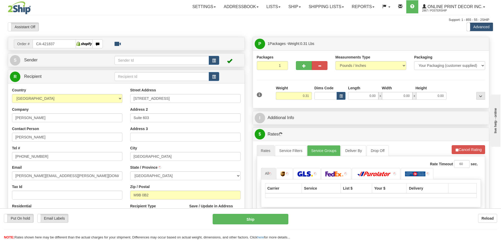
type input "ETOBICOKE"
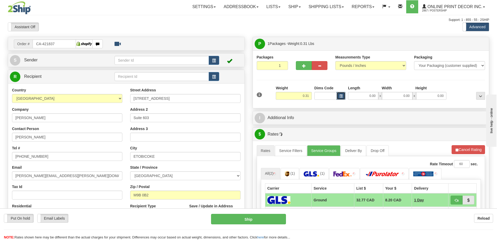
click at [343, 96] on button "button" at bounding box center [341, 96] width 9 height 8
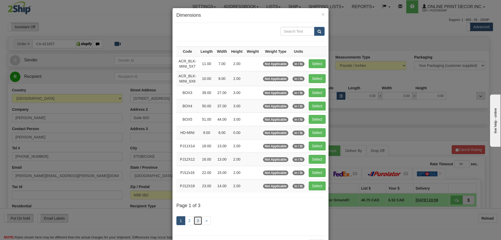
click at [196, 218] on link "3" at bounding box center [198, 220] width 9 height 9
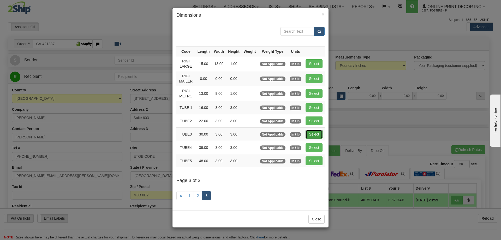
click at [317, 131] on button "Select" at bounding box center [314, 134] width 17 height 9
type input "TUBE3"
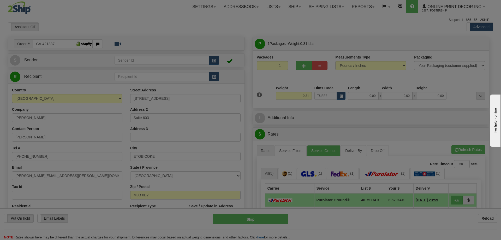
type input "30.00"
type input "3.00"
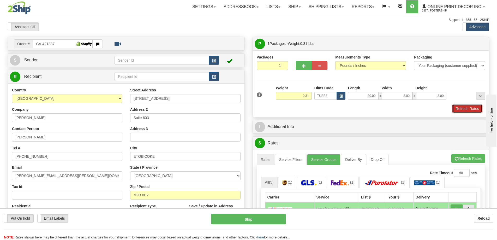
click at [463, 108] on button "Refresh Rates" at bounding box center [468, 108] width 30 height 9
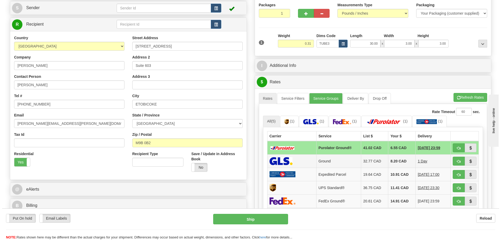
scroll to position [104, 0]
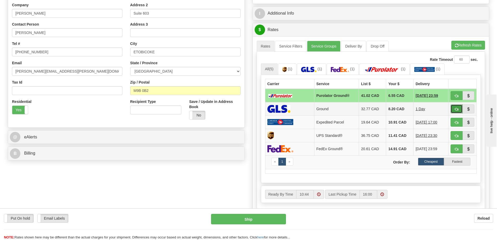
click at [457, 109] on span "button" at bounding box center [457, 109] width 4 height 3
type input "1"
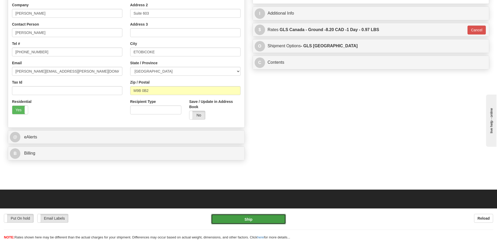
click at [267, 218] on button "Ship" at bounding box center [248, 219] width 75 height 10
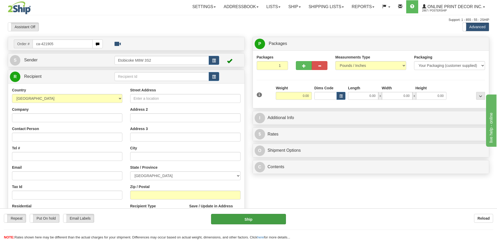
type input "ca-421905"
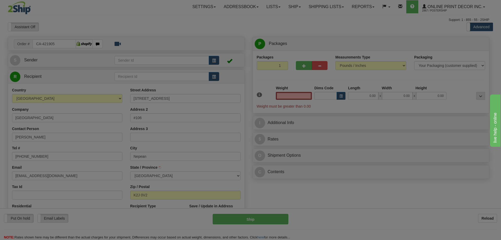
type input "NEPEAN"
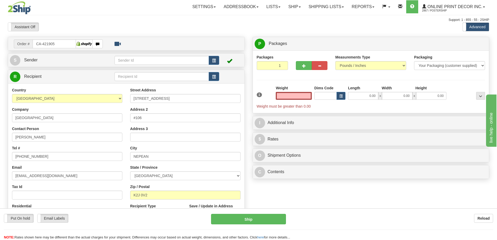
click at [289, 97] on input "text" at bounding box center [294, 96] width 36 height 8
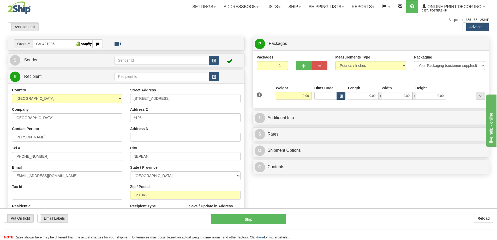
type input "2.00"
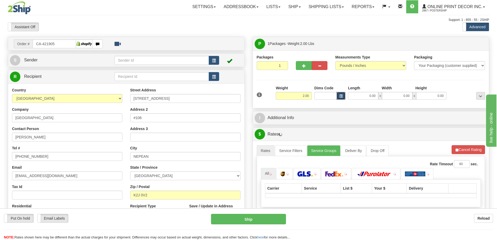
click at [341, 96] on span "button" at bounding box center [341, 96] width 3 height 3
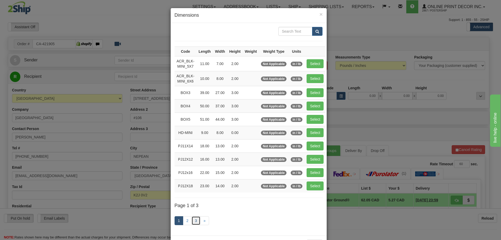
click at [195, 218] on link "3" at bounding box center [196, 220] width 9 height 9
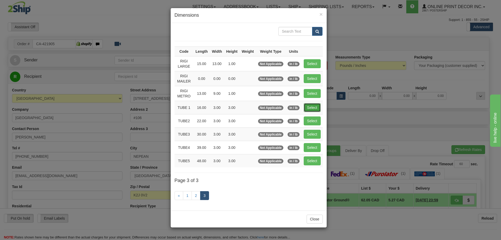
click at [312, 105] on button "Select" at bounding box center [312, 107] width 17 height 9
type input "TUBE 1"
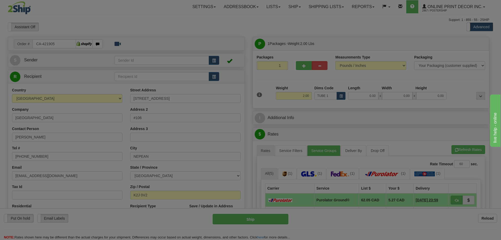
type input "16.00"
type input "3.00"
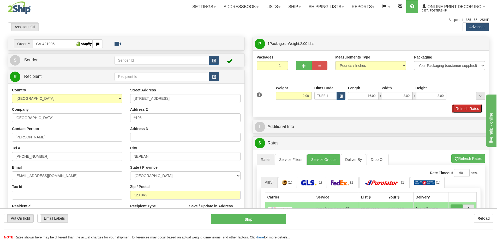
click at [463, 108] on button "Refresh Rates" at bounding box center [468, 108] width 30 height 9
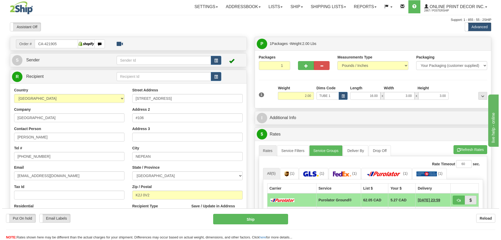
scroll to position [78, 0]
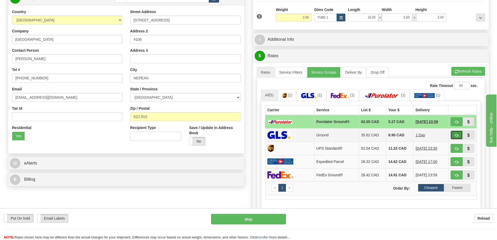
click at [457, 136] on span "button" at bounding box center [457, 135] width 4 height 3
type input "1"
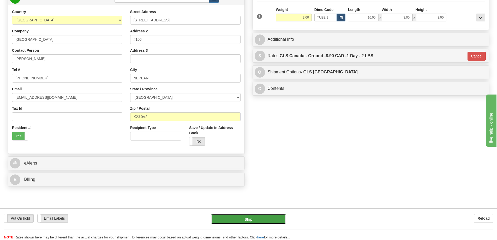
click at [275, 218] on button "Ship" at bounding box center [248, 219] width 75 height 10
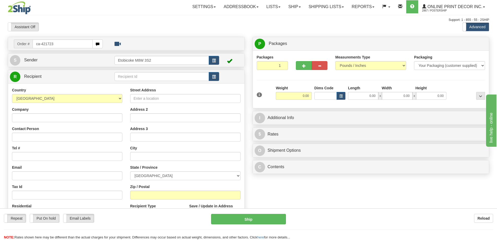
type input "ca-421723"
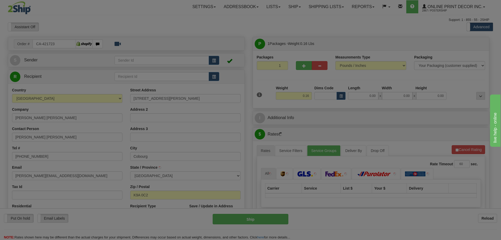
type input "COBOURG"
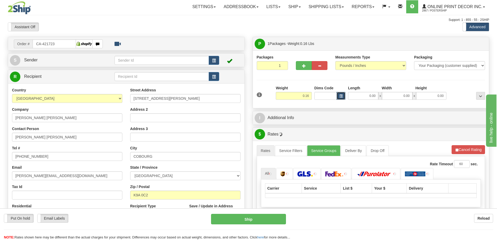
click at [340, 96] on span "button" at bounding box center [341, 96] width 3 height 3
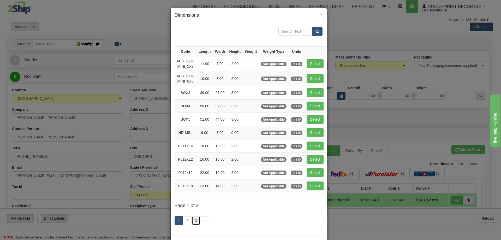
click at [193, 218] on link "3" at bounding box center [196, 220] width 9 height 9
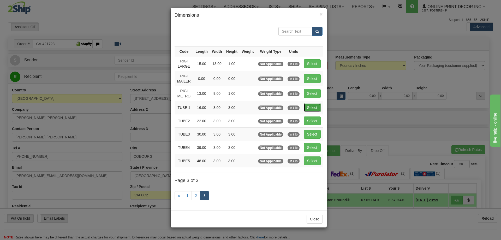
click at [313, 107] on button "Select" at bounding box center [312, 107] width 17 height 9
type input "TUBE 1"
type input "16.00"
type input "3.00"
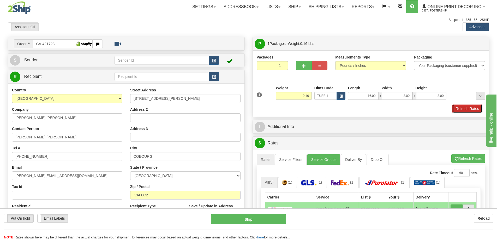
click at [464, 108] on button "Refresh Rates" at bounding box center [468, 108] width 30 height 9
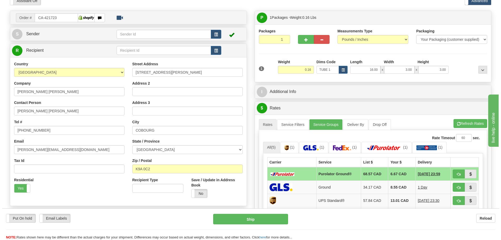
scroll to position [78, 0]
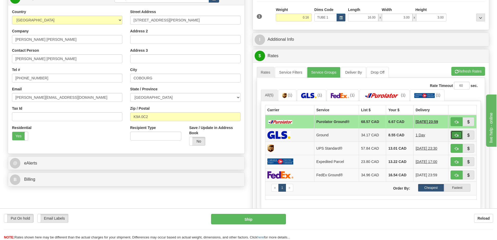
click at [457, 135] on span "button" at bounding box center [457, 135] width 4 height 3
type input "1"
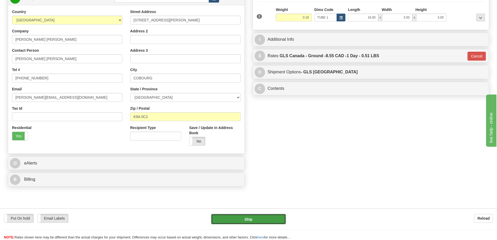
click at [277, 216] on button "Ship" at bounding box center [248, 219] width 75 height 10
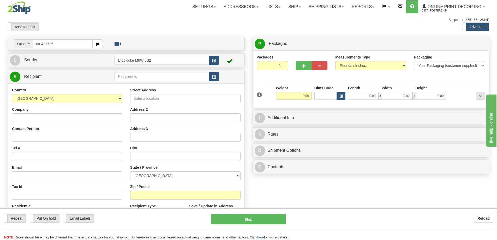
type input "ca-421725"
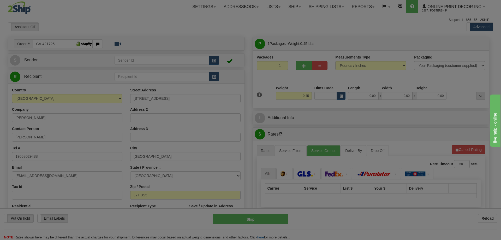
type input "[GEOGRAPHIC_DATA]"
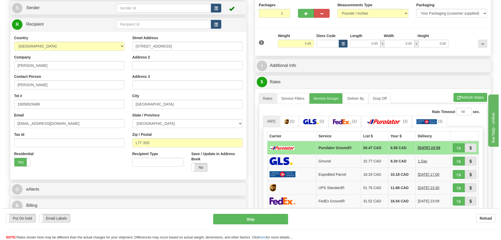
scroll to position [78, 0]
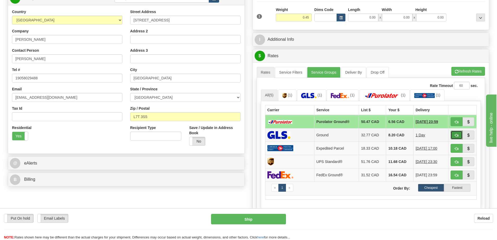
click at [455, 135] on span "button" at bounding box center [457, 135] width 4 height 3
type input "1"
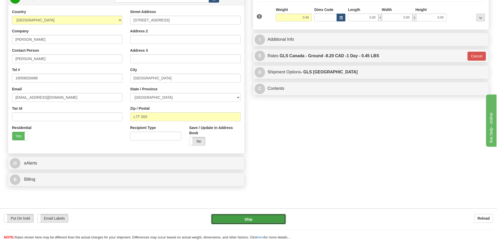
click at [260, 221] on button "Ship" at bounding box center [248, 219] width 75 height 10
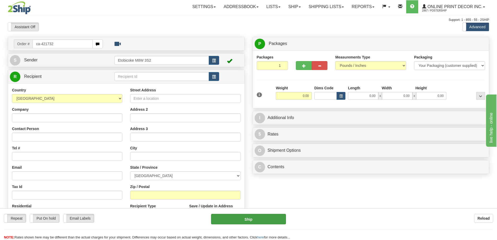
type input "ca-421732"
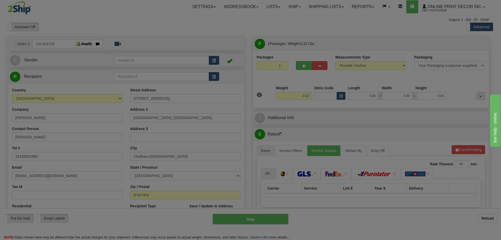
type input "[GEOGRAPHIC_DATA]"
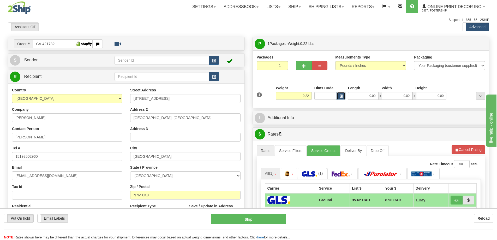
click at [344, 94] on button "button" at bounding box center [341, 96] width 9 height 8
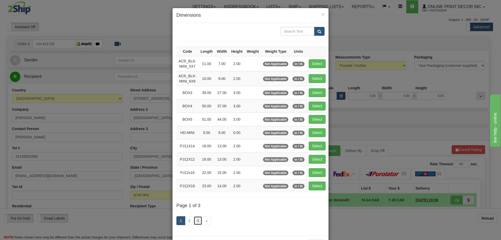
click at [194, 220] on link "3" at bounding box center [198, 220] width 9 height 9
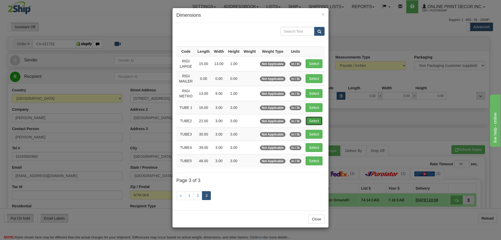
click at [314, 122] on button "Select" at bounding box center [314, 120] width 17 height 9
type input "TUBE2"
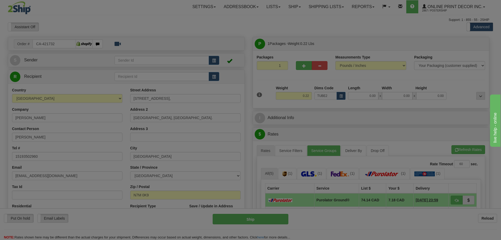
type input "22.00"
type input "3.00"
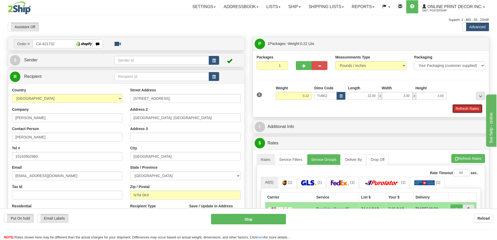
click at [477, 108] on button "Refresh Rates" at bounding box center [468, 108] width 30 height 9
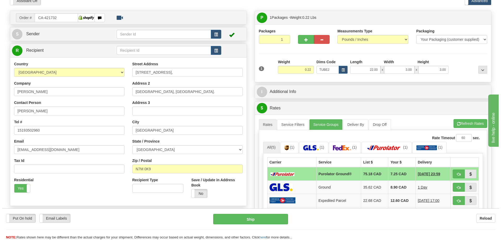
scroll to position [52, 0]
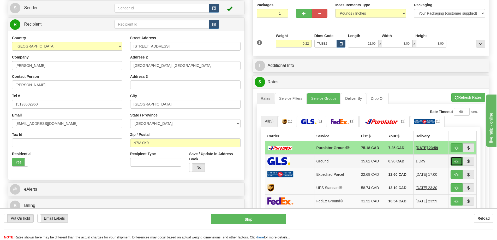
click at [459, 160] on button "button" at bounding box center [457, 161] width 12 height 9
type input "1"
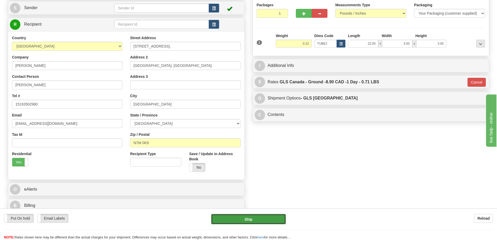
click at [281, 217] on button "Ship" at bounding box center [248, 219] width 75 height 10
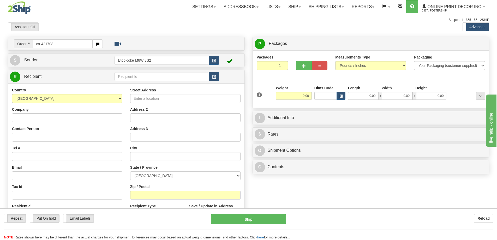
type input "ca-421708"
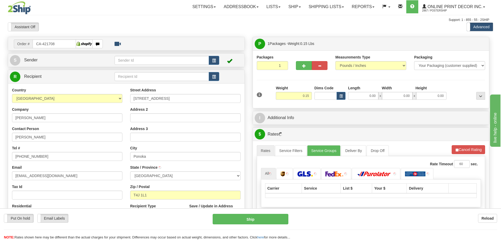
type input "PONOKA"
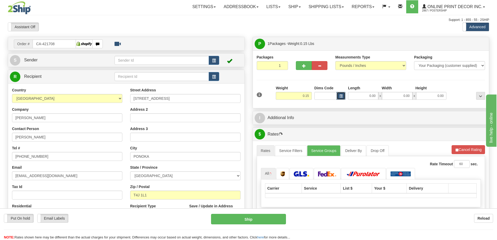
click at [344, 94] on button "button" at bounding box center [341, 96] width 9 height 8
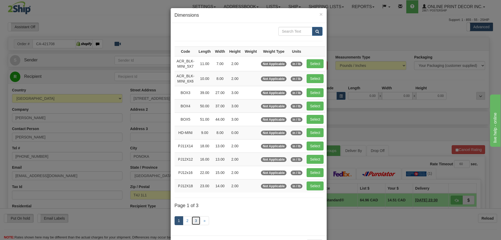
click at [196, 219] on link "3" at bounding box center [196, 220] width 9 height 9
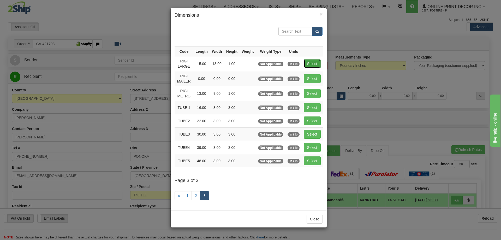
click at [313, 60] on button "Select" at bounding box center [312, 63] width 17 height 9
type input "RIGI LARGE"
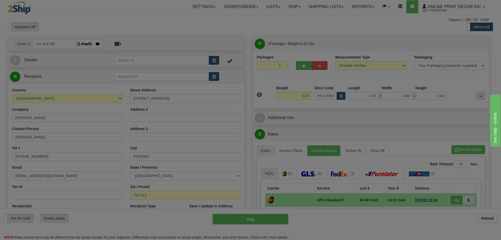
type input "15.00"
type input "13.00"
type input "1.00"
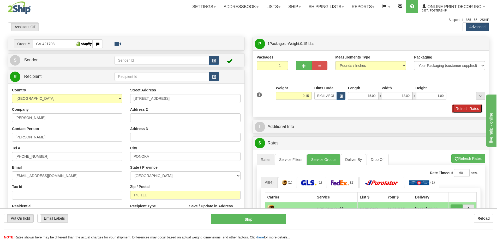
click at [472, 105] on button "Refresh Rates" at bounding box center [468, 108] width 30 height 9
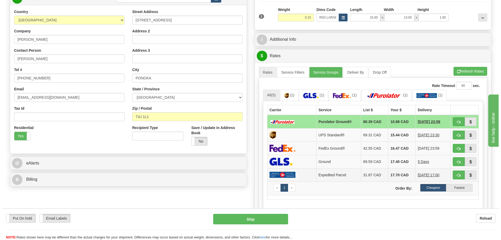
scroll to position [131, 0]
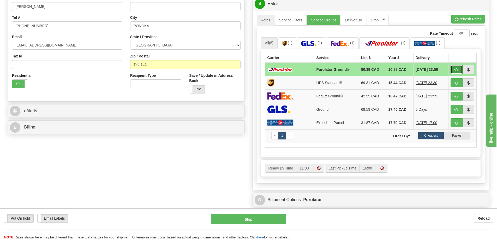
click at [458, 67] on button "button" at bounding box center [457, 69] width 12 height 9
type input "260"
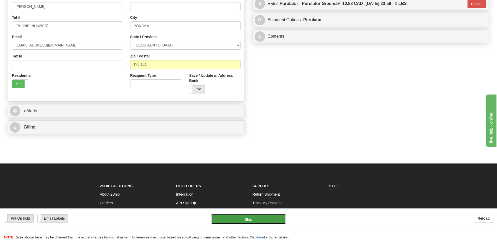
click at [260, 214] on button "Ship" at bounding box center [248, 219] width 75 height 10
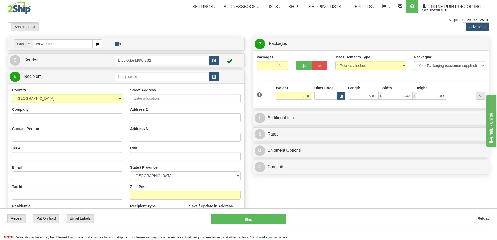
type input "ca-421709"
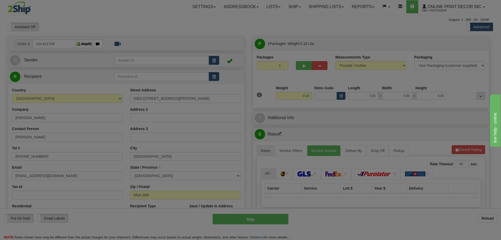
type input "TORONTO"
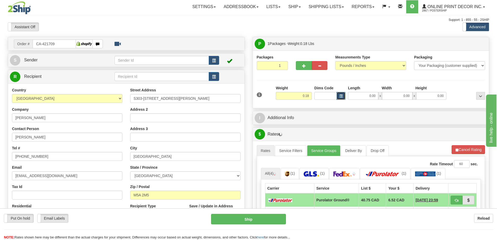
click at [340, 96] on span "button" at bounding box center [341, 96] width 3 height 3
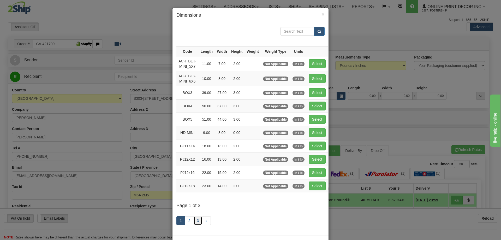
click at [194, 217] on link "3" at bounding box center [198, 220] width 9 height 9
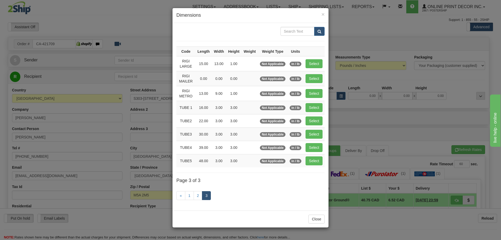
click at [316, 73] on td "Select" at bounding box center [314, 78] width 21 height 15
click at [320, 79] on button "Select" at bounding box center [314, 78] width 17 height 9
type input "RIGI MAILER"
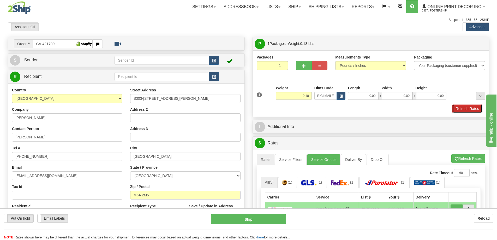
click at [463, 105] on button "Refresh Rates" at bounding box center [468, 108] width 30 height 9
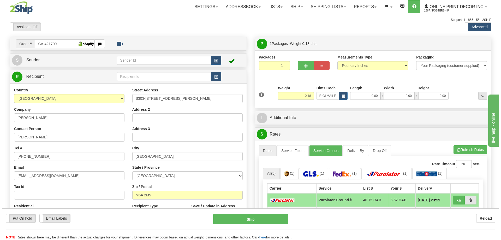
scroll to position [52, 0]
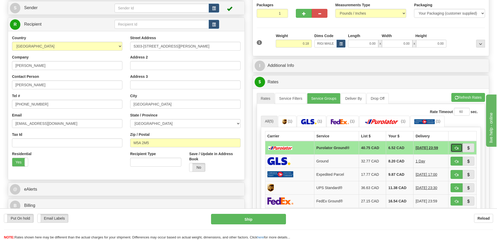
click at [458, 145] on button "button" at bounding box center [457, 147] width 12 height 9
type input "260"
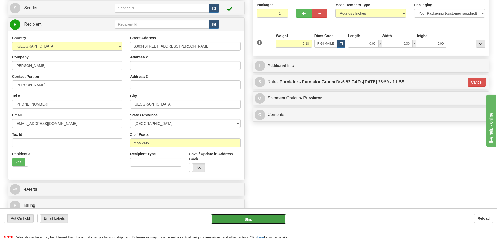
click at [271, 218] on button "Ship" at bounding box center [248, 219] width 75 height 10
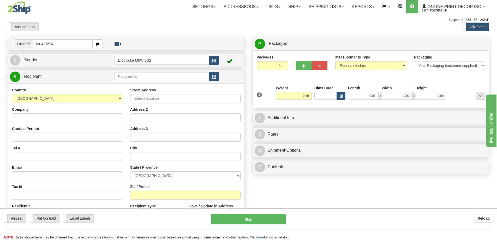
type input "ca-421694"
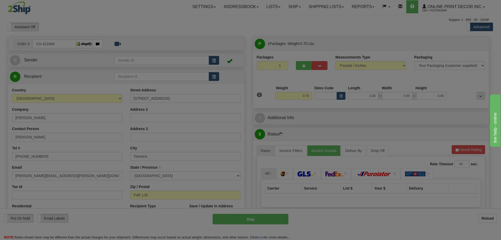
type input "TIMMINS"
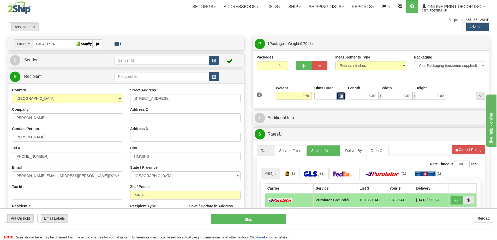
click at [342, 98] on span "button" at bounding box center [341, 96] width 3 height 3
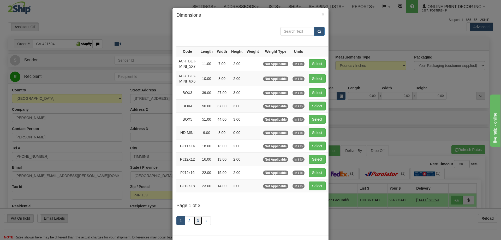
click at [194, 222] on link "3" at bounding box center [198, 220] width 9 height 9
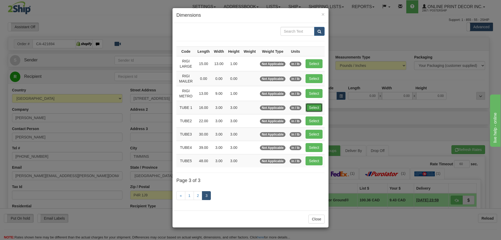
click at [315, 106] on button "Select" at bounding box center [314, 107] width 17 height 9
type input "TUBE 1"
type input "16.00"
type input "3.00"
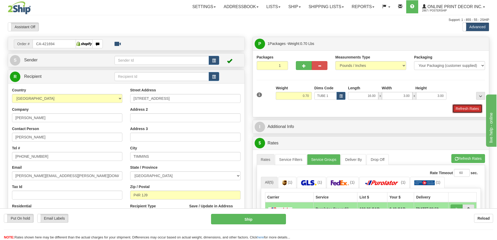
click at [470, 111] on button "Refresh Rates" at bounding box center [468, 108] width 30 height 9
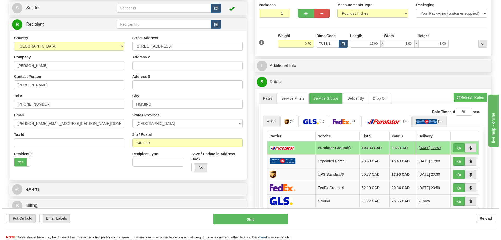
scroll to position [78, 0]
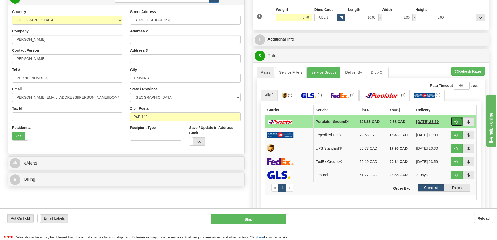
click at [454, 120] on button "button" at bounding box center [457, 121] width 12 height 9
type input "260"
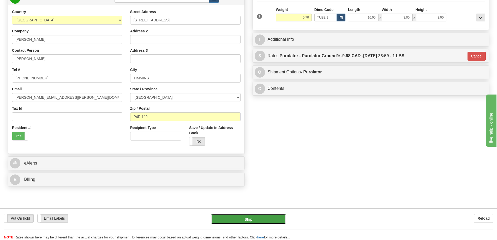
click at [263, 221] on button "Ship" at bounding box center [248, 219] width 75 height 10
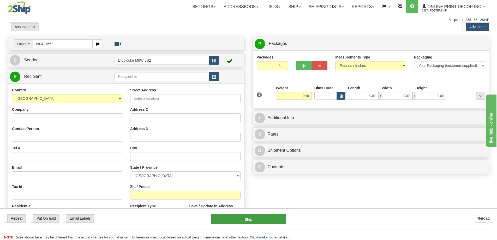
type input "ca-421662"
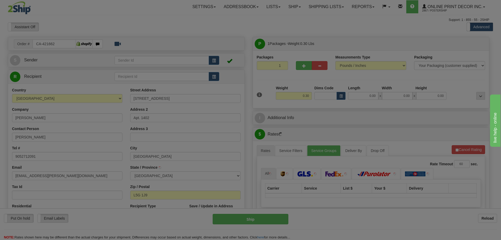
type input "[GEOGRAPHIC_DATA]"
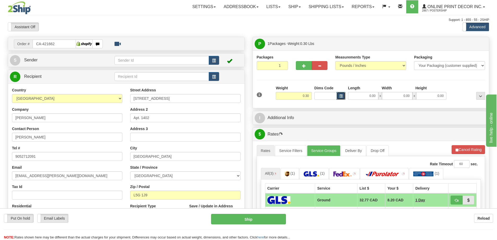
click at [342, 95] on span "button" at bounding box center [341, 96] width 3 height 3
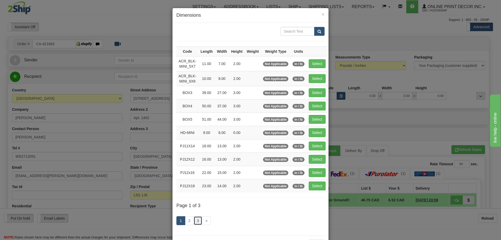
click at [195, 218] on link "3" at bounding box center [198, 220] width 9 height 9
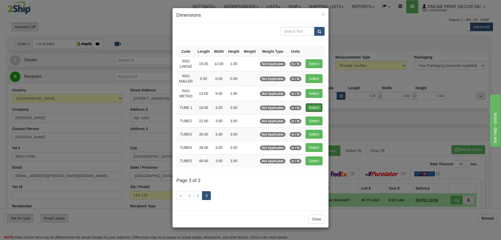
click at [311, 108] on button "Select" at bounding box center [314, 107] width 17 height 9
type input "TUBE 1"
type input "16.00"
type input "3.00"
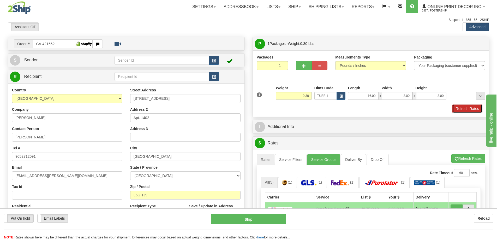
click at [474, 109] on button "Refresh Rates" at bounding box center [468, 108] width 30 height 9
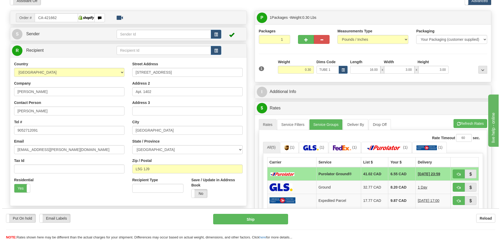
scroll to position [52, 0]
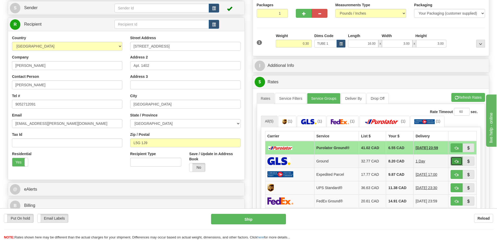
click at [457, 161] on span "button" at bounding box center [457, 161] width 4 height 3
type input "1"
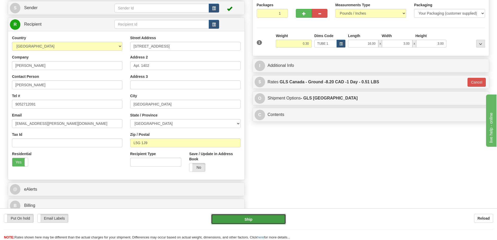
click at [261, 216] on button "Ship" at bounding box center [248, 219] width 75 height 10
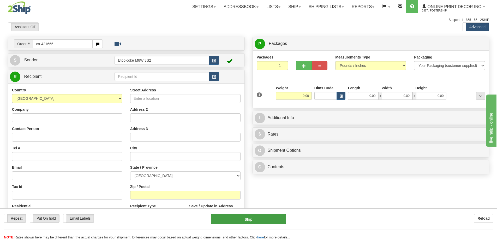
type input "ca-421665"
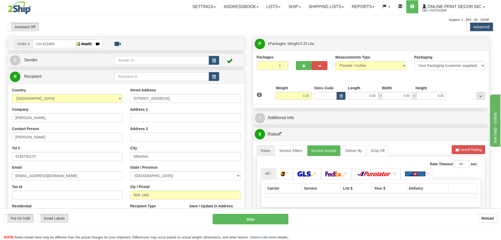
type input "MILVERTON"
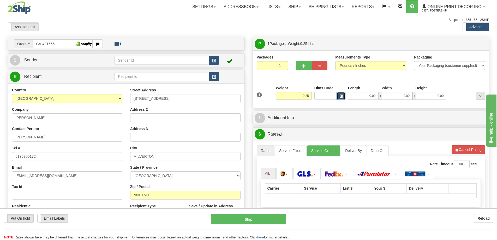
click at [344, 97] on button "button" at bounding box center [341, 96] width 9 height 8
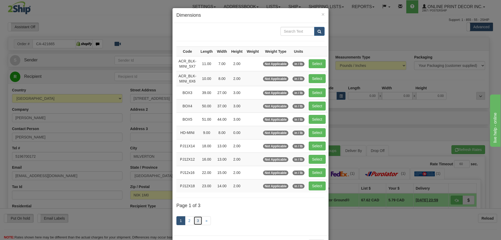
click at [197, 222] on link "3" at bounding box center [198, 220] width 9 height 9
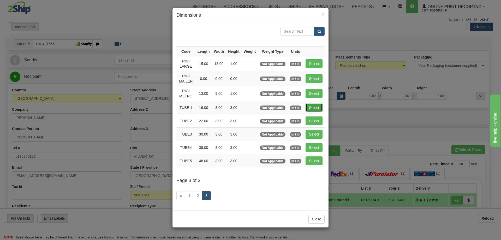
click at [312, 108] on button "Select" at bounding box center [314, 107] width 17 height 9
type input "TUBE 1"
type input "16.00"
type input "3.00"
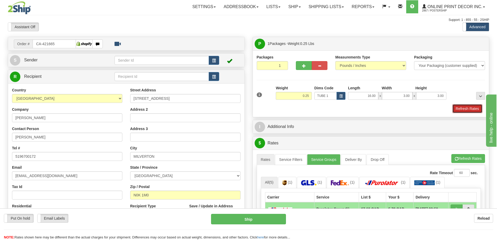
click at [463, 109] on button "Refresh Rates" at bounding box center [468, 108] width 30 height 9
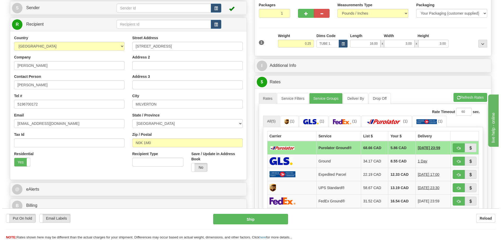
scroll to position [104, 0]
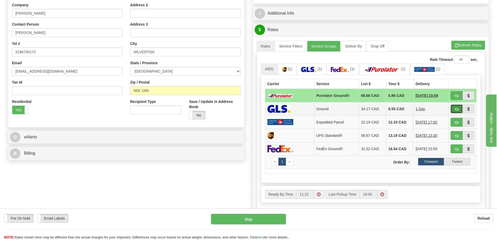
click at [458, 110] on span "button" at bounding box center [457, 109] width 4 height 3
type input "1"
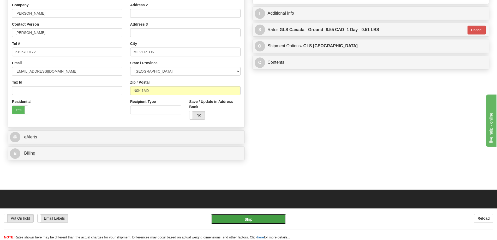
click at [273, 219] on button "Ship" at bounding box center [248, 219] width 75 height 10
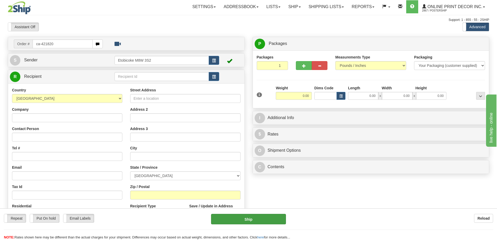
type input "ca-421820"
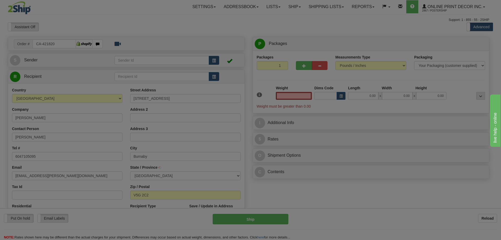
type input "BURNABY"
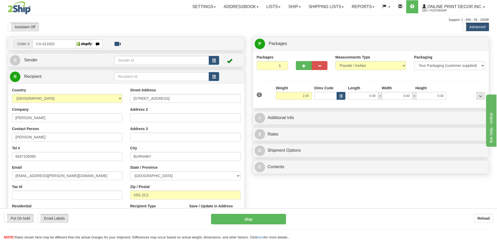
type input "2.00"
click at [335, 95] on input "Dims Code" at bounding box center [326, 96] width 22 height 8
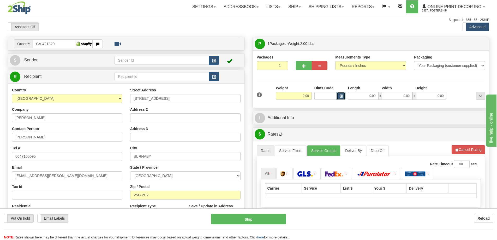
click at [338, 95] on button "button" at bounding box center [341, 96] width 9 height 8
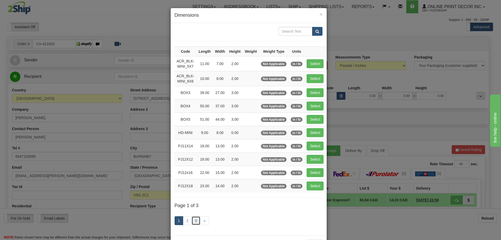
click at [194, 217] on link "3" at bounding box center [196, 220] width 9 height 9
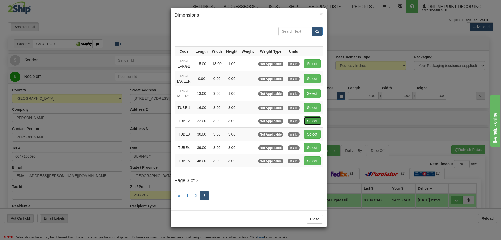
click at [313, 121] on button "Select" at bounding box center [312, 120] width 17 height 9
type input "TUBE2"
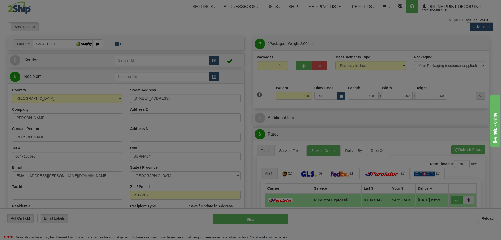
type input "22.00"
type input "3.00"
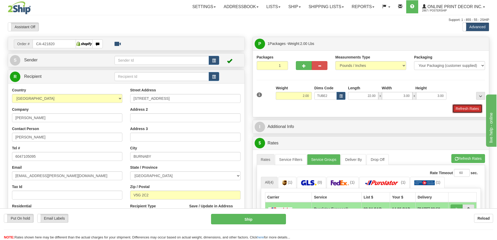
click at [473, 105] on button "Refresh Rates" at bounding box center [468, 108] width 30 height 9
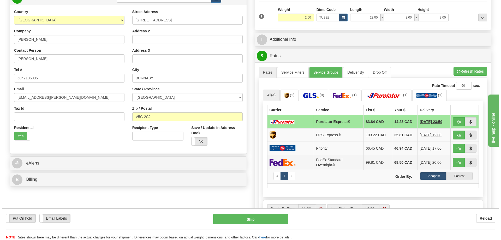
scroll to position [104, 0]
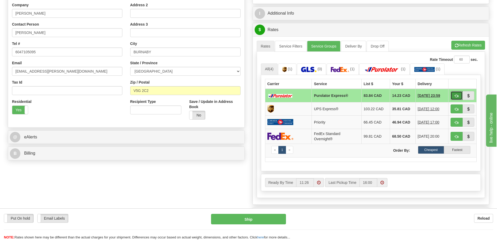
click at [458, 94] on button "button" at bounding box center [457, 95] width 12 height 9
type input "202"
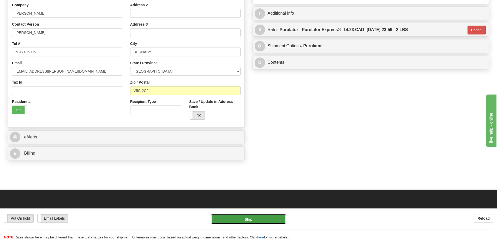
click at [267, 219] on button "Ship" at bounding box center [248, 219] width 75 height 10
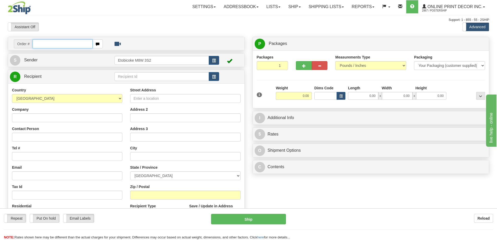
click at [49, 45] on input "text" at bounding box center [63, 43] width 60 height 9
type input "ca-421713"
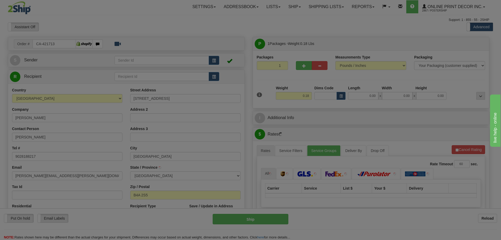
type input "BEDFORD"
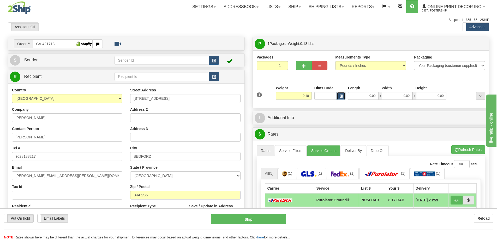
click at [341, 95] on span "button" at bounding box center [341, 96] width 3 height 3
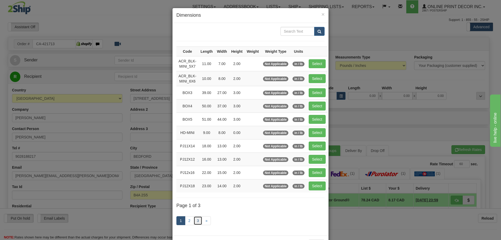
click at [196, 220] on link "3" at bounding box center [198, 220] width 9 height 9
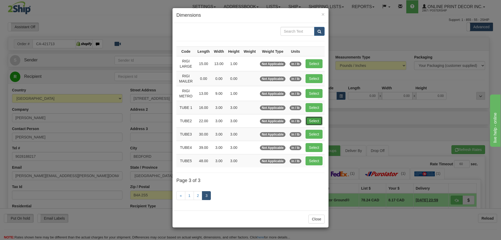
click at [312, 123] on button "Select" at bounding box center [314, 120] width 17 height 9
type input "TUBE2"
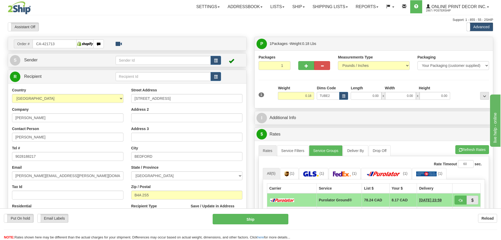
type input "22.00"
type input "3.00"
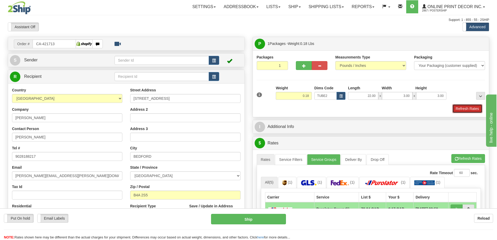
click at [466, 107] on button "Refresh Rates" at bounding box center [468, 108] width 30 height 9
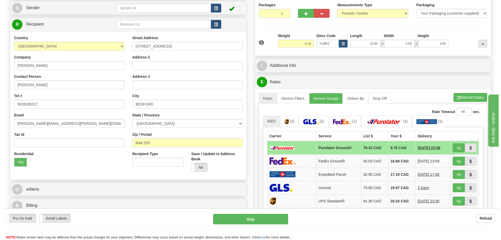
scroll to position [78, 0]
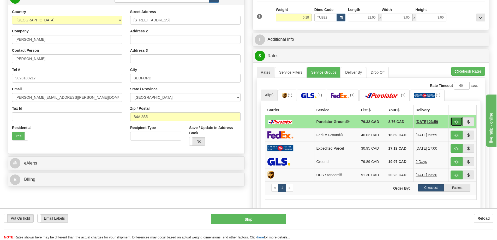
click at [456, 122] on span "button" at bounding box center [457, 121] width 4 height 3
type input "260"
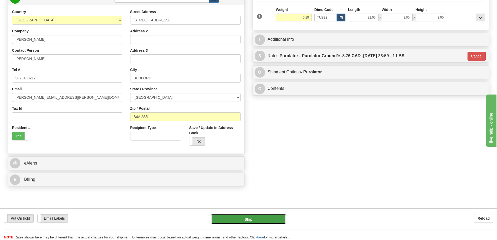
click at [275, 221] on button "Ship" at bounding box center [248, 219] width 75 height 10
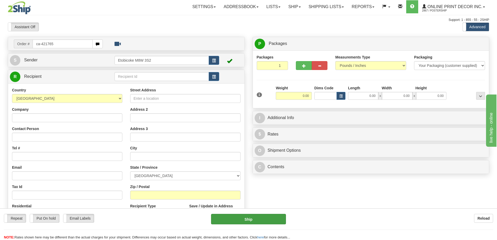
type input "ca-421765"
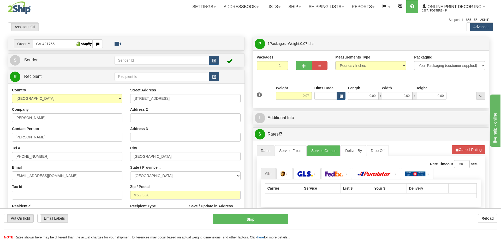
type input "[GEOGRAPHIC_DATA]"
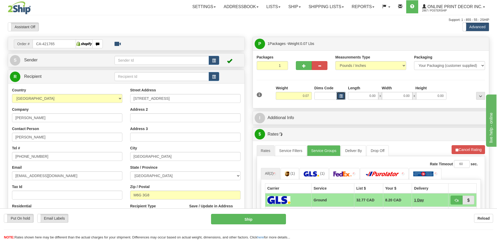
click at [340, 96] on span "button" at bounding box center [341, 96] width 3 height 3
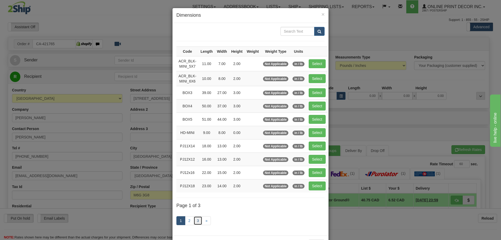
click at [196, 219] on link "3" at bounding box center [198, 220] width 9 height 9
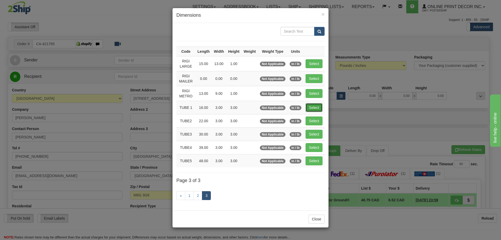
click at [308, 108] on button "Select" at bounding box center [314, 107] width 17 height 9
type input "TUBE 1"
type input "16.00"
type input "3.00"
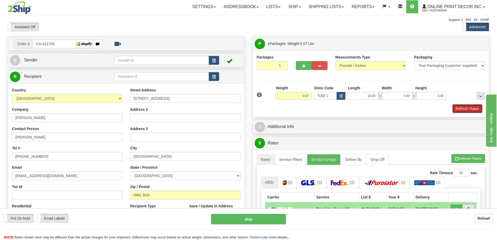
click at [470, 109] on button "Refresh Rates" at bounding box center [468, 108] width 30 height 9
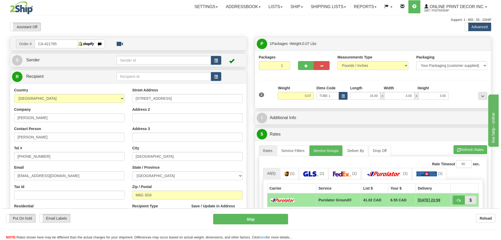
scroll to position [52, 0]
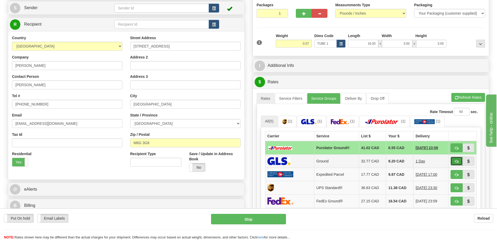
click at [460, 159] on button "button" at bounding box center [457, 161] width 12 height 9
type input "1"
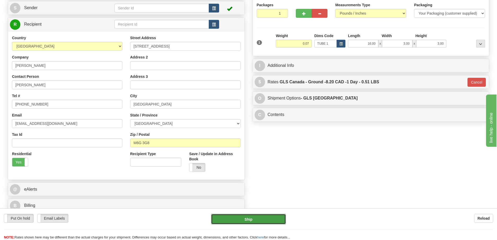
click at [241, 219] on button "Ship" at bounding box center [248, 219] width 75 height 10
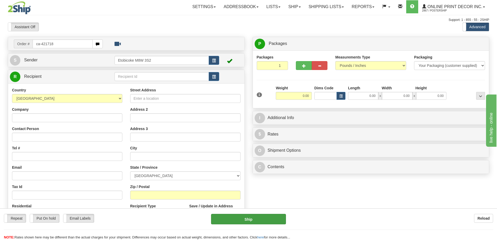
type input "ca-421718"
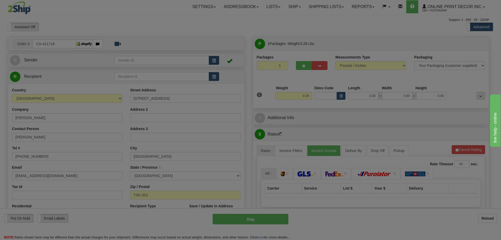
type input "[GEOGRAPHIC_DATA]"
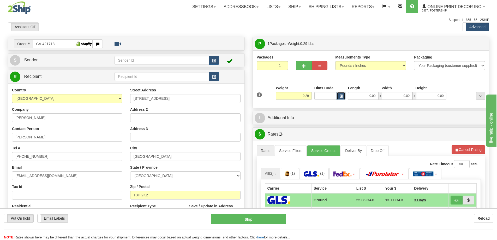
click at [342, 98] on button "button" at bounding box center [341, 96] width 9 height 8
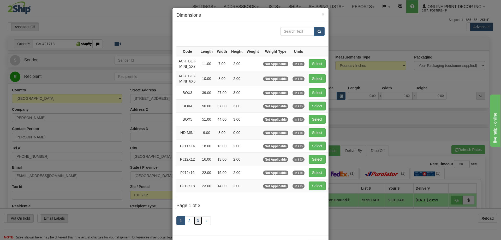
click at [196, 220] on link "3" at bounding box center [198, 220] width 9 height 9
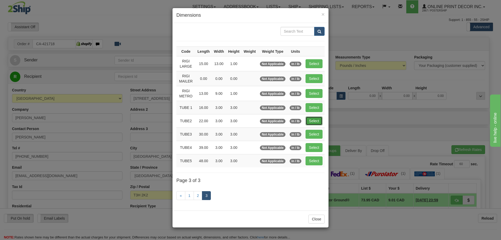
click at [308, 119] on button "Select" at bounding box center [314, 120] width 17 height 9
type input "TUBE2"
type input "22.00"
type input "3.00"
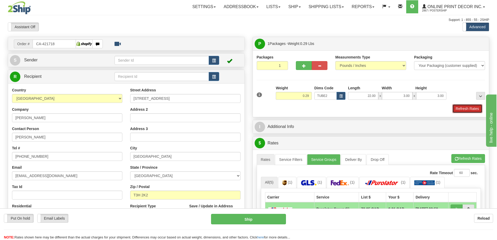
click at [465, 106] on button "Refresh Rates" at bounding box center [468, 108] width 30 height 9
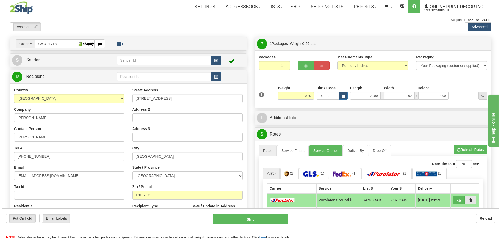
scroll to position [52, 0]
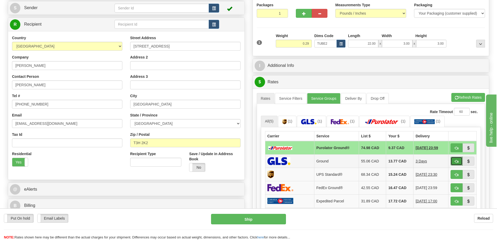
click at [458, 161] on span "button" at bounding box center [457, 161] width 4 height 3
type input "1"
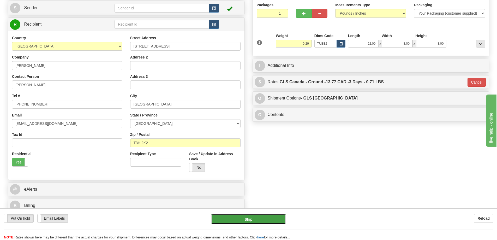
click at [277, 216] on button "Ship" at bounding box center [248, 219] width 75 height 10
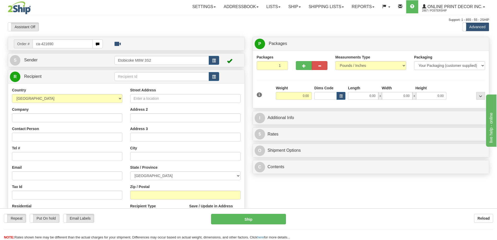
type input "ca-421690"
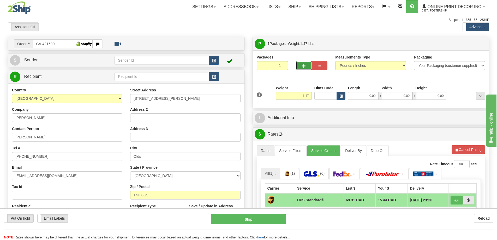
click at [306, 63] on button "button" at bounding box center [304, 65] width 16 height 9
radio input "true"
type input "2"
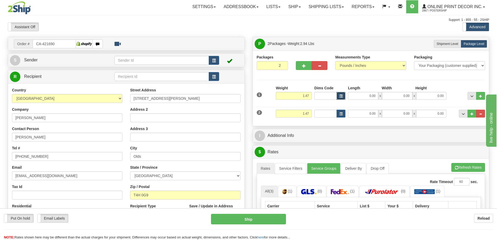
click at [340, 95] on span "button" at bounding box center [341, 96] width 3 height 3
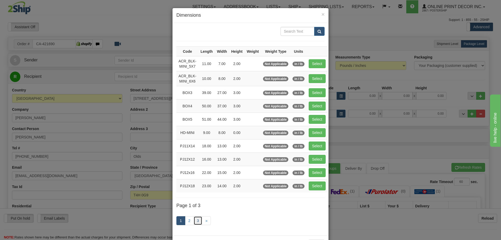
click at [197, 218] on link "3" at bounding box center [198, 220] width 9 height 9
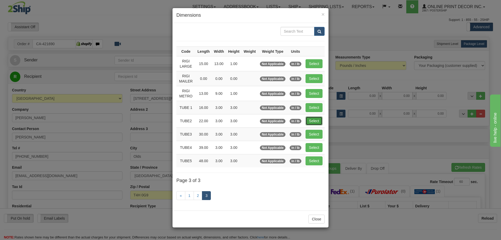
click at [308, 120] on button "Select" at bounding box center [314, 120] width 17 height 9
type input "TUBE2"
type input "22.00"
type input "3.00"
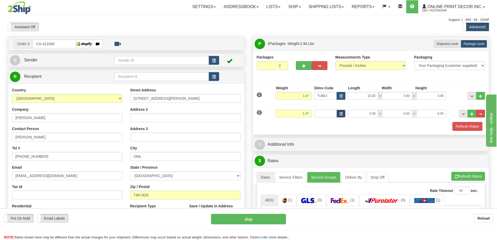
click at [344, 113] on button "button" at bounding box center [341, 114] width 9 height 8
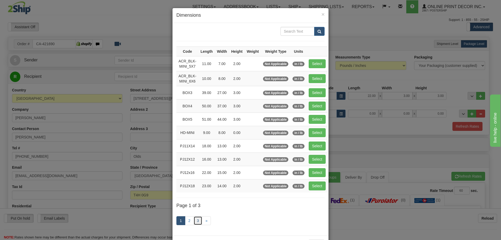
click at [195, 220] on link "3" at bounding box center [198, 220] width 9 height 9
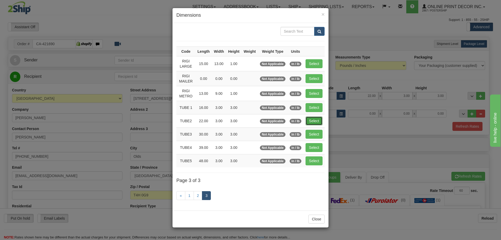
click at [319, 119] on button "Select" at bounding box center [314, 120] width 17 height 9
type input "TUBE2"
type input "22.00"
type input "3.00"
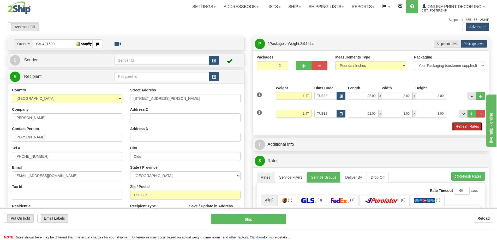
click at [459, 127] on button "Refresh Rates" at bounding box center [468, 126] width 30 height 9
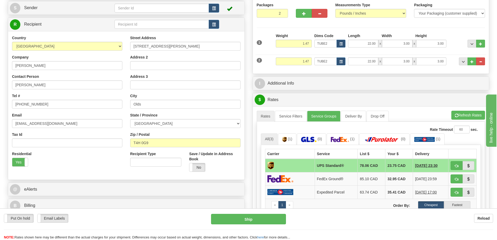
scroll to position [78, 0]
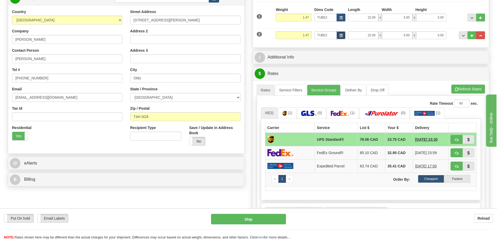
click at [342, 34] on span "button" at bounding box center [341, 35] width 3 height 3
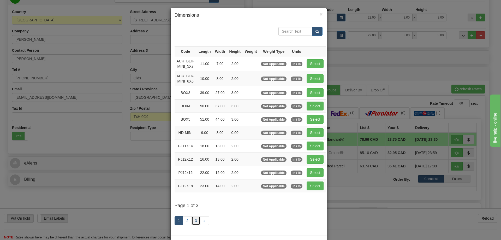
click at [192, 217] on link "3" at bounding box center [196, 220] width 9 height 9
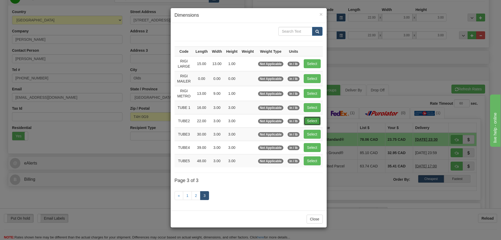
click at [312, 123] on button "Select" at bounding box center [312, 120] width 17 height 9
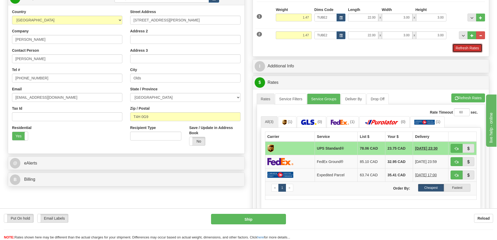
click at [470, 51] on button "Refresh Rates" at bounding box center [468, 48] width 30 height 9
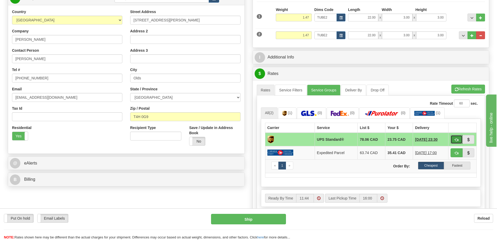
click at [453, 140] on button "button" at bounding box center [457, 139] width 12 height 9
type input "11"
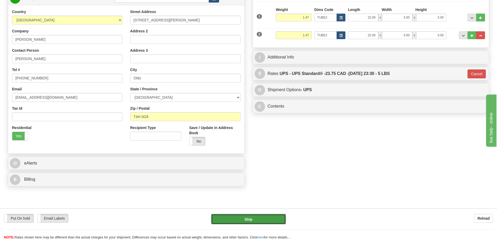
click at [272, 216] on button "Ship" at bounding box center [248, 219] width 75 height 10
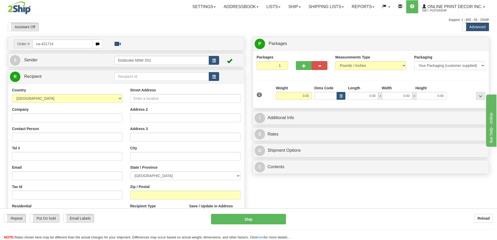
type input "ca-421714"
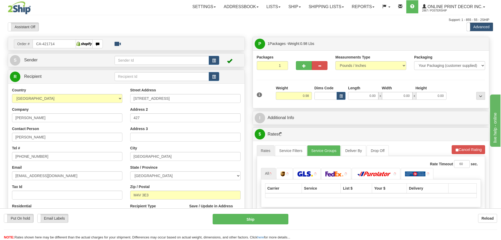
type input "TORONTO"
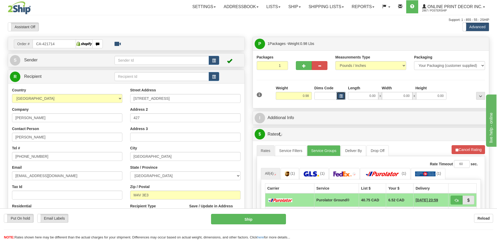
click at [341, 96] on span "button" at bounding box center [341, 96] width 3 height 3
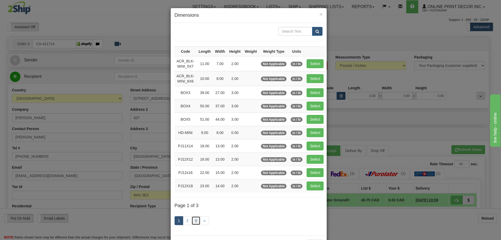
click at [196, 219] on link "3" at bounding box center [196, 220] width 9 height 9
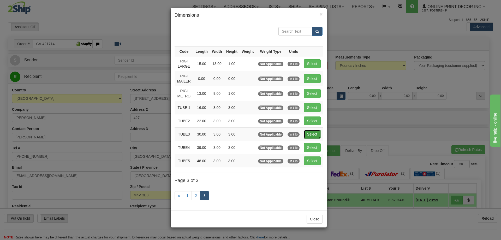
click at [311, 133] on button "Select" at bounding box center [312, 134] width 17 height 9
type input "TUBE3"
type input "30.00"
type input "3.00"
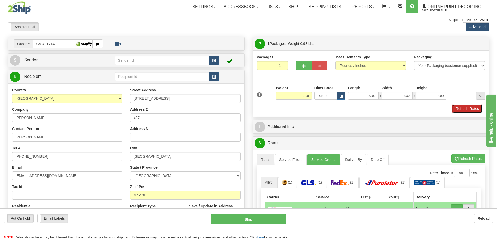
click at [459, 107] on button "Refresh Rates" at bounding box center [468, 108] width 30 height 9
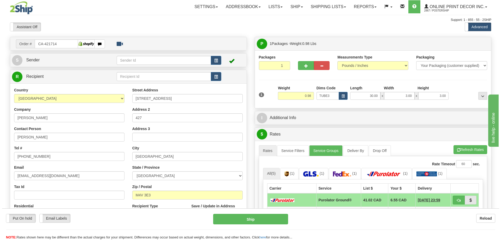
scroll to position [78, 0]
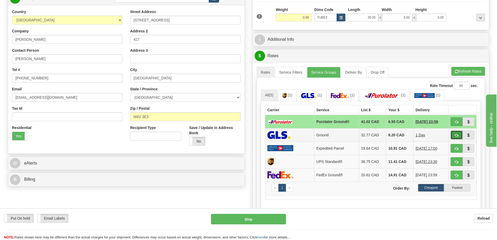
click at [456, 135] on span "button" at bounding box center [457, 135] width 4 height 3
type input "1"
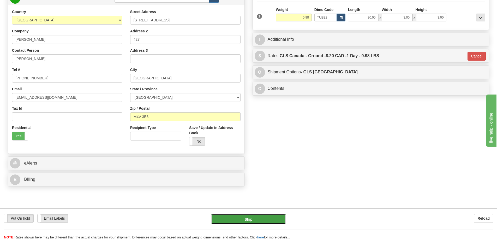
click at [263, 218] on button "Ship" at bounding box center [248, 219] width 75 height 10
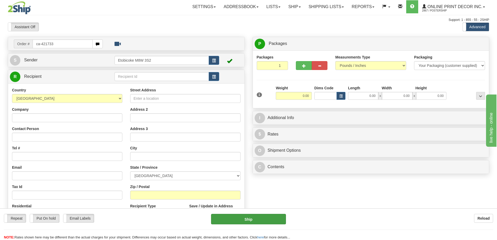
type input "ca-421733"
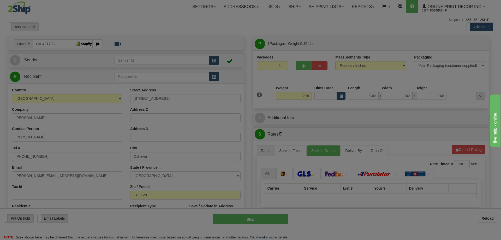
type input "OSHAWA"
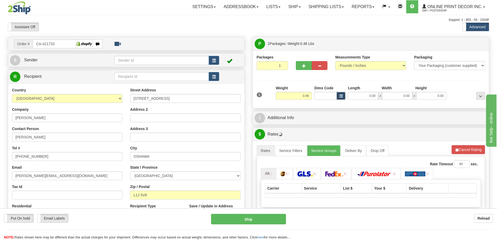
click at [342, 96] on span "button" at bounding box center [341, 96] width 3 height 3
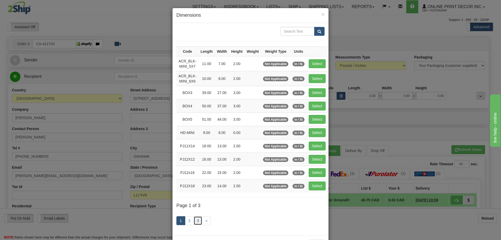
click at [197, 218] on link "3" at bounding box center [198, 220] width 9 height 9
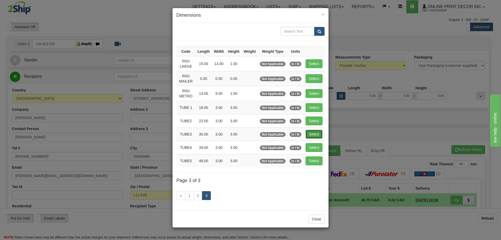
click at [315, 132] on button "Select" at bounding box center [314, 134] width 17 height 9
type input "TUBE3"
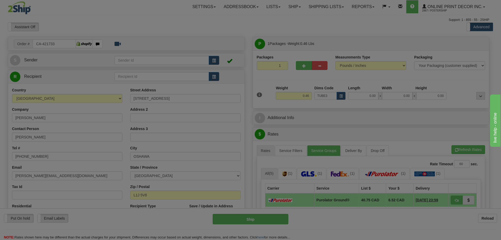
type input "30.00"
type input "3.00"
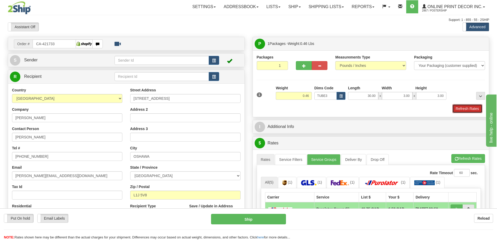
click at [461, 108] on button "Refresh Rates" at bounding box center [468, 108] width 30 height 9
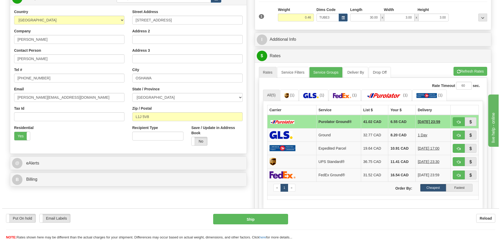
scroll to position [104, 0]
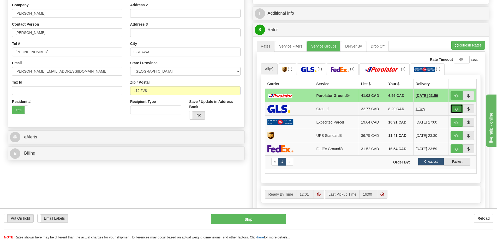
click at [458, 105] on button "button" at bounding box center [457, 108] width 12 height 9
type input "1"
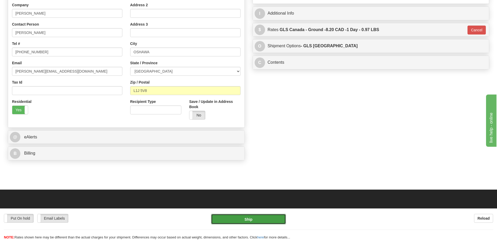
click at [245, 219] on button "Ship" at bounding box center [248, 219] width 75 height 10
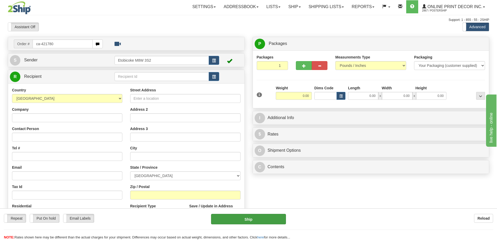
type input "ca-421780"
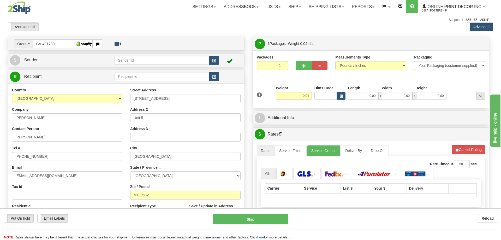
type input "[GEOGRAPHIC_DATA]"
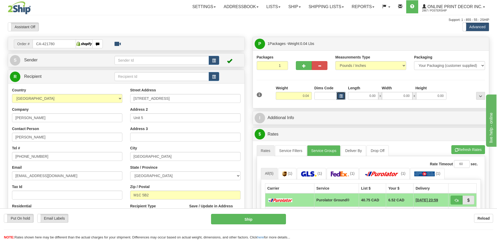
click at [341, 94] on button "button" at bounding box center [341, 96] width 9 height 8
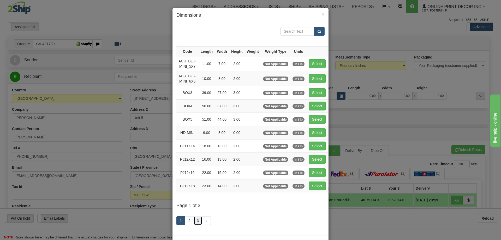
click at [194, 219] on link "3" at bounding box center [198, 220] width 9 height 9
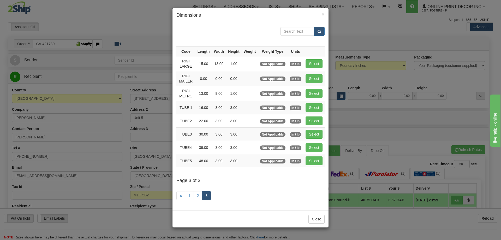
click at [317, 73] on td "Select" at bounding box center [314, 78] width 21 height 15
click at [316, 77] on button "Select" at bounding box center [314, 78] width 17 height 9
type input "RIGI MAILER"
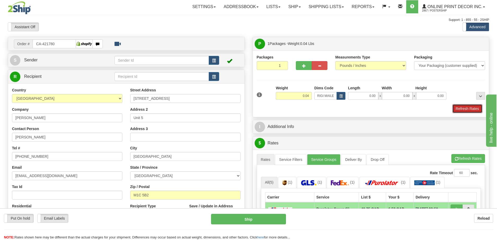
click at [460, 106] on button "Refresh Rates" at bounding box center [468, 108] width 30 height 9
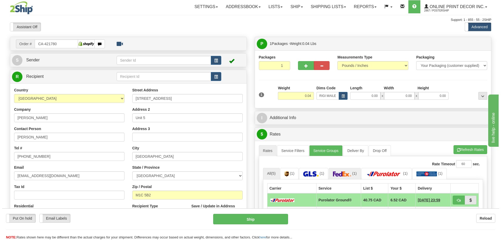
scroll to position [52, 0]
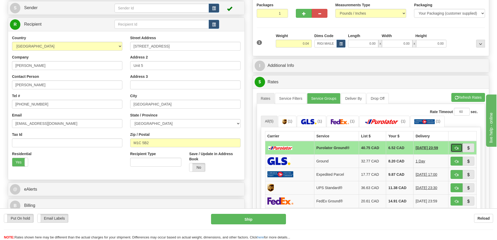
click at [453, 146] on button "button" at bounding box center [457, 147] width 12 height 9
type input "260"
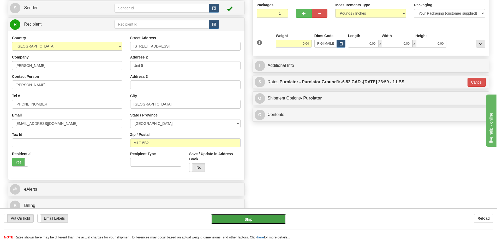
click at [269, 220] on button "Ship" at bounding box center [248, 219] width 75 height 10
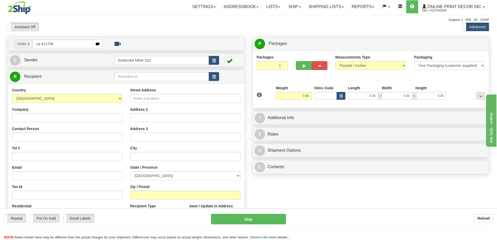
type input "ca-421796"
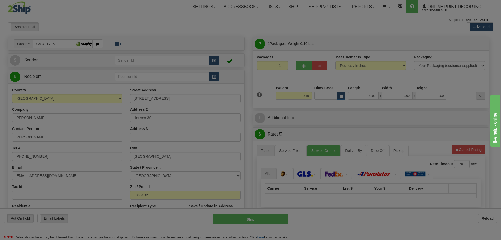
type input "STONEY CREEK"
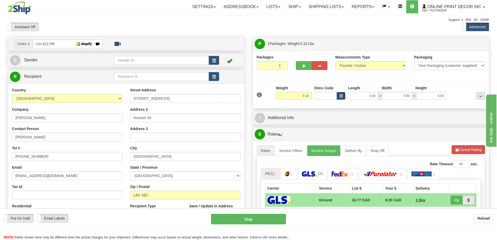
click at [342, 96] on span "button" at bounding box center [341, 96] width 3 height 3
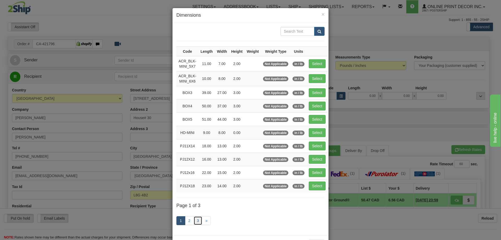
click at [198, 219] on link "3" at bounding box center [198, 220] width 9 height 9
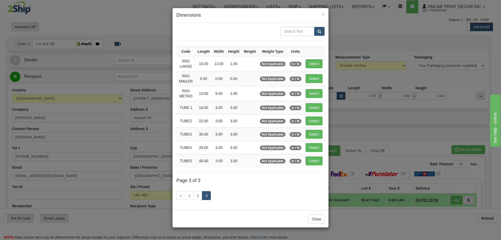
click at [319, 73] on td "Select" at bounding box center [314, 78] width 21 height 15
click at [321, 78] on button "Select" at bounding box center [314, 78] width 17 height 9
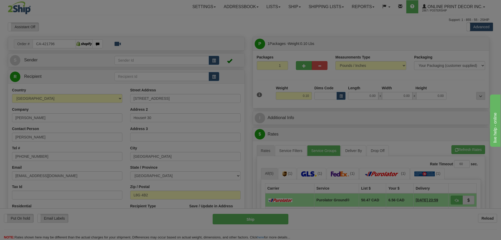
type input "RIGI MAILER"
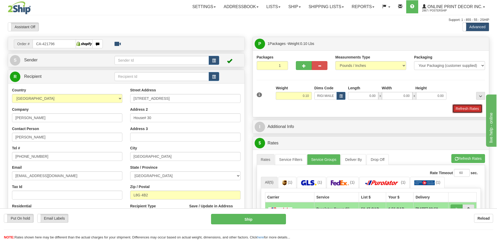
click at [467, 109] on button "Refresh Rates" at bounding box center [468, 108] width 30 height 9
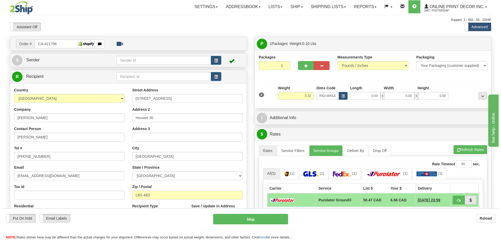
scroll to position [52, 0]
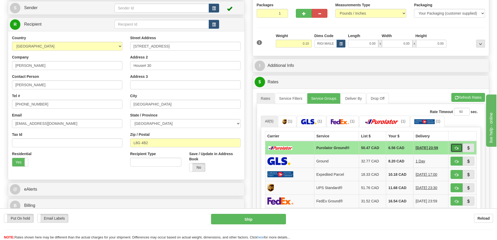
click at [459, 146] on button "button" at bounding box center [457, 147] width 12 height 9
type input "260"
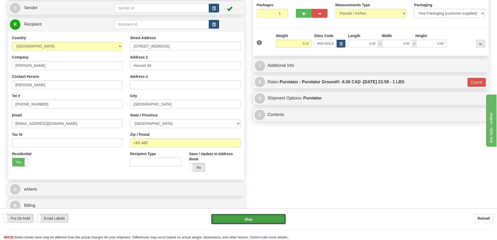
click at [268, 215] on button "Ship" at bounding box center [248, 219] width 75 height 10
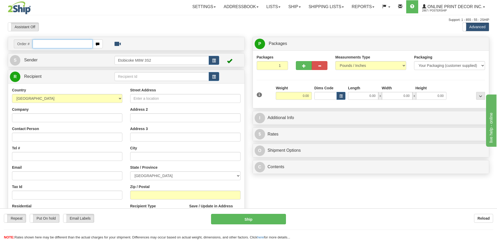
click at [42, 41] on input "text" at bounding box center [63, 43] width 60 height 9
type input "ca-421791"
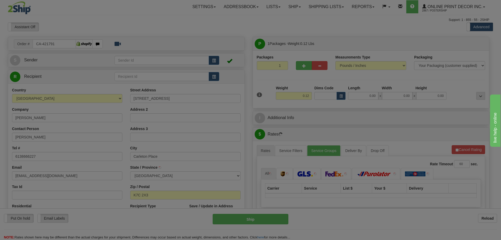
type input "CARLETON PLACE"
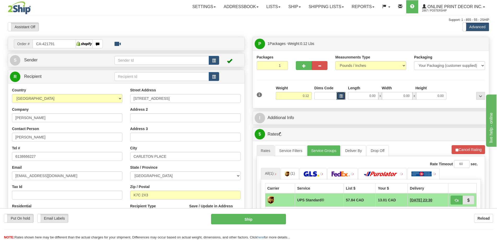
click at [341, 95] on span "button" at bounding box center [341, 96] width 3 height 3
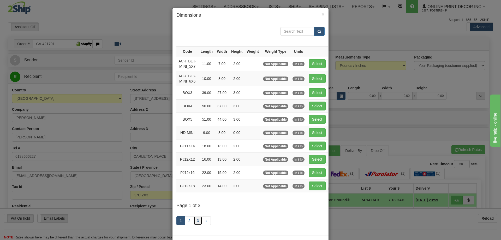
click at [197, 220] on link "3" at bounding box center [198, 220] width 9 height 9
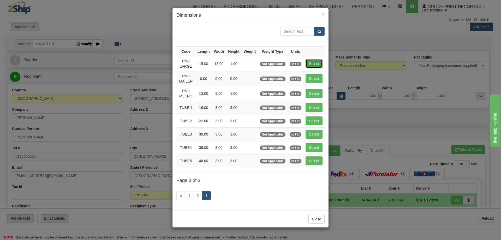
click at [317, 64] on button "Select" at bounding box center [314, 63] width 17 height 9
type input "RIGI LARGE"
type input "15.00"
type input "13.00"
type input "1.00"
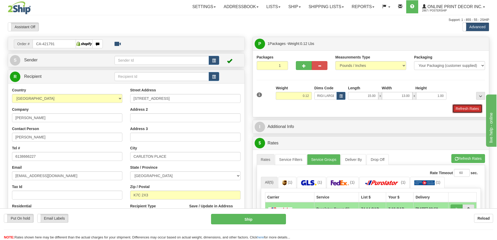
click at [467, 110] on button "Refresh Rates" at bounding box center [468, 108] width 30 height 9
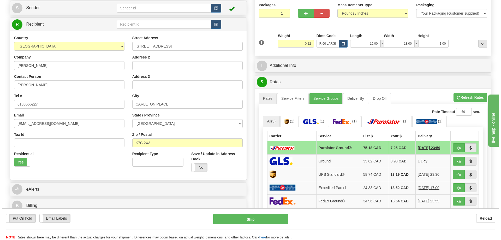
scroll to position [78, 0]
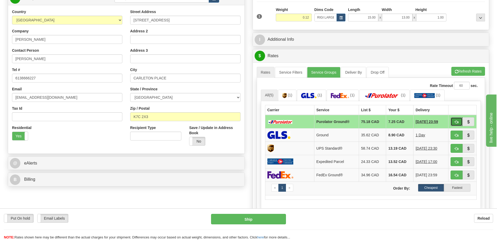
click at [460, 120] on button "button" at bounding box center [457, 121] width 12 height 9
type input "260"
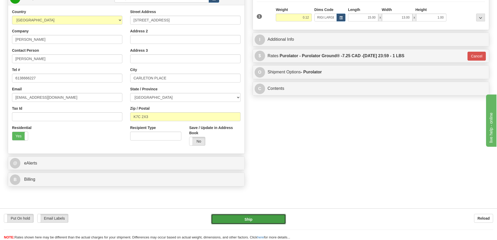
click at [258, 218] on button "Ship" at bounding box center [248, 219] width 75 height 10
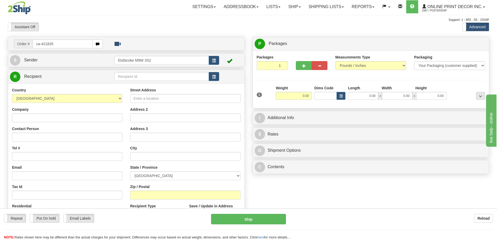
type input "ca-421835"
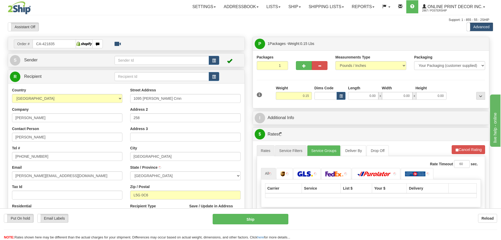
type input "[GEOGRAPHIC_DATA]"
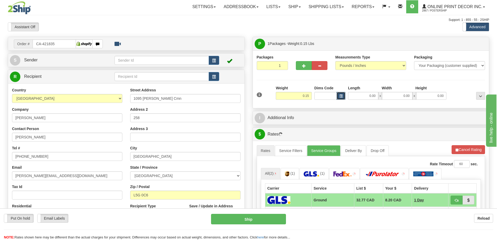
click at [341, 96] on span "button" at bounding box center [341, 96] width 3 height 3
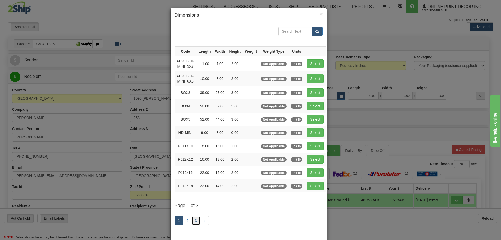
click at [194, 221] on link "3" at bounding box center [196, 220] width 9 height 9
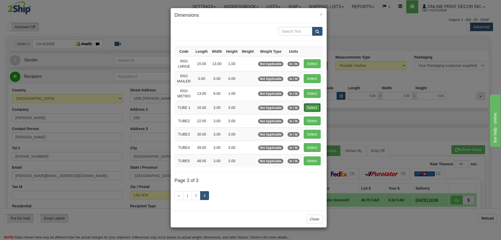
click at [320, 107] on button "Select" at bounding box center [312, 107] width 17 height 9
type input "TUBE 1"
type input "16.00"
type input "3.00"
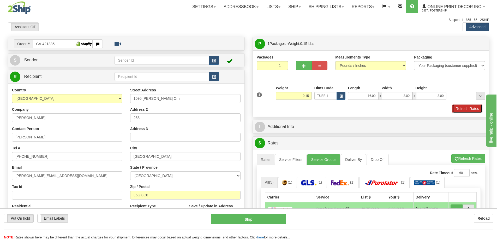
click at [465, 107] on button "Refresh Rates" at bounding box center [468, 108] width 30 height 9
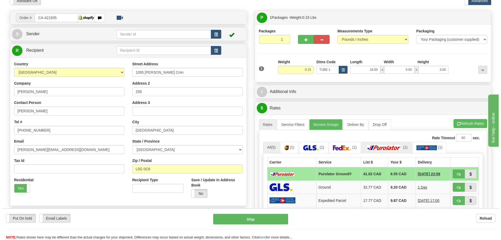
scroll to position [52, 0]
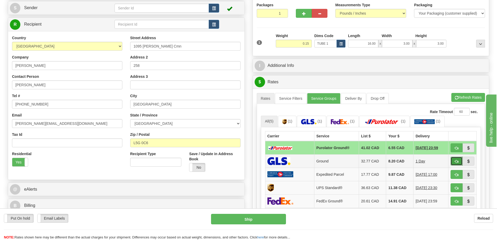
click at [454, 159] on button "button" at bounding box center [457, 161] width 12 height 9
type input "1"
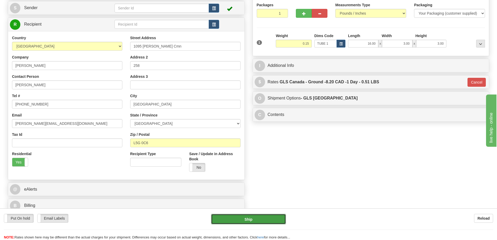
click at [263, 218] on button "Ship" at bounding box center [248, 219] width 75 height 10
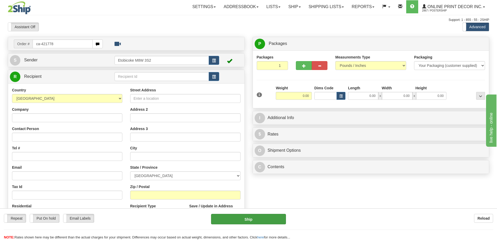
type input "ca-421778"
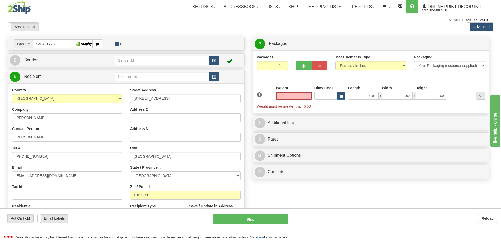
type input "SHERWOOD PARK"
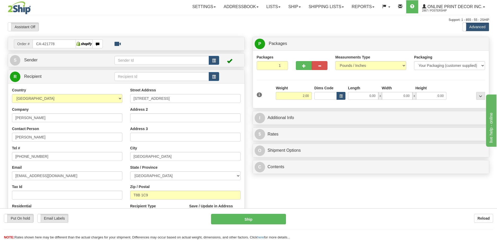
type input "2.00"
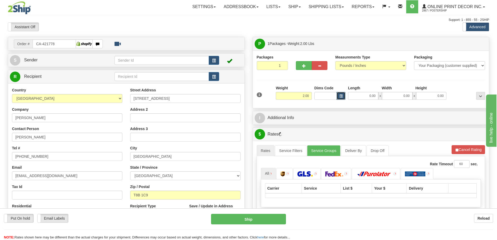
click at [338, 98] on button "button" at bounding box center [341, 96] width 9 height 8
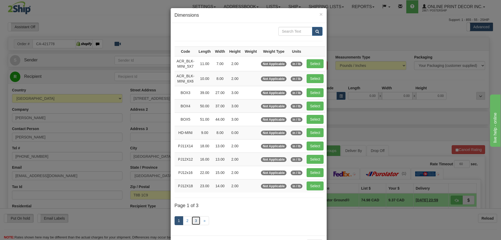
click at [192, 221] on link "3" at bounding box center [196, 220] width 9 height 9
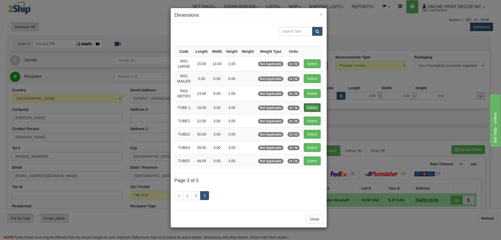
click at [312, 103] on button "Select" at bounding box center [312, 107] width 17 height 9
type input "TUBE 1"
type input "16.00"
type input "3.00"
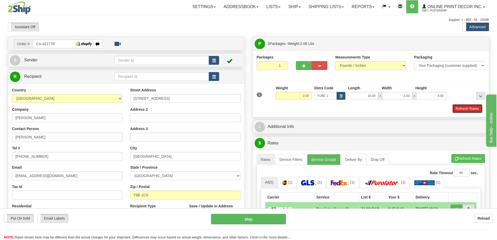
click at [466, 109] on button "Refresh Rates" at bounding box center [468, 108] width 30 height 9
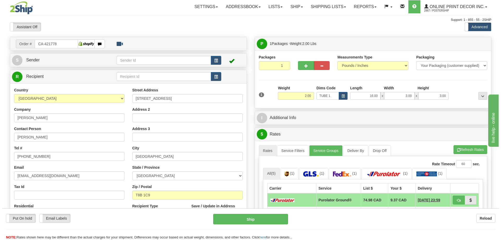
scroll to position [52, 0]
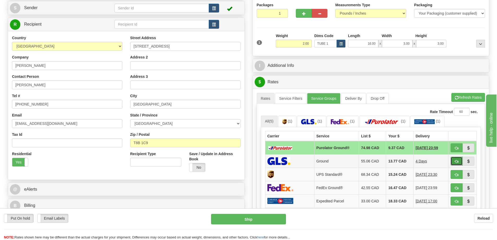
click at [458, 161] on span "button" at bounding box center [457, 161] width 4 height 3
type input "1"
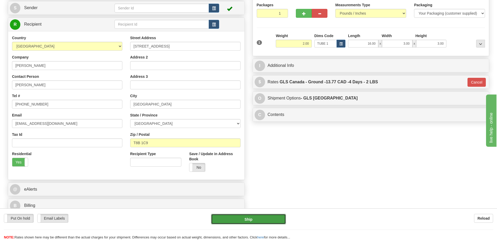
click at [271, 221] on button "Ship" at bounding box center [248, 219] width 75 height 10
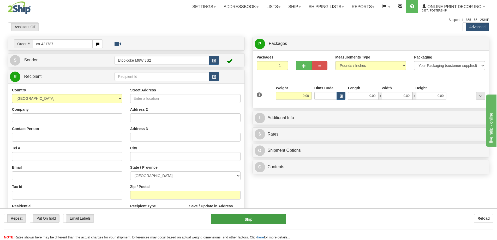
type input "ca-421787"
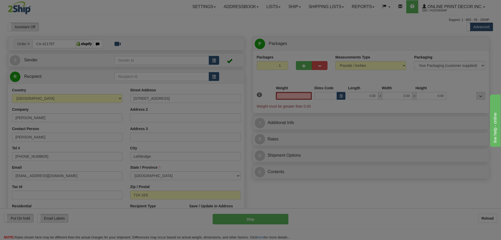
type input "LETHBRIDGE"
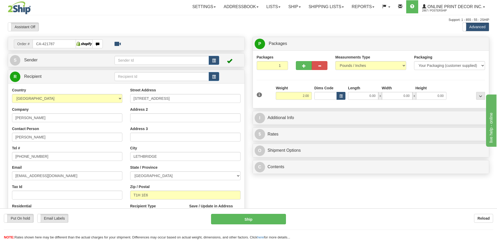
type input "2.00"
click at [340, 94] on button "button" at bounding box center [341, 96] width 9 height 8
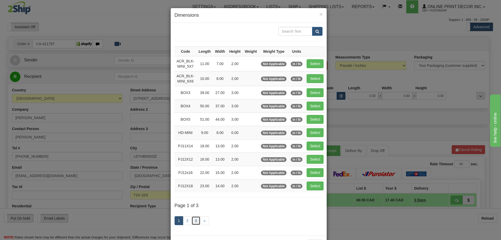
click at [194, 219] on link "3" at bounding box center [196, 220] width 9 height 9
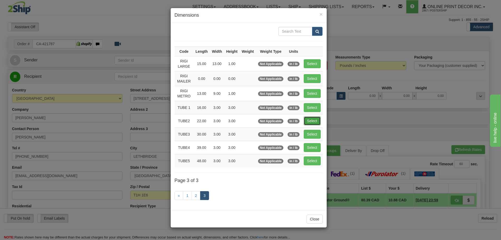
click at [314, 121] on button "Select" at bounding box center [312, 120] width 17 height 9
type input "TUBE2"
type input "22.00"
type input "3.00"
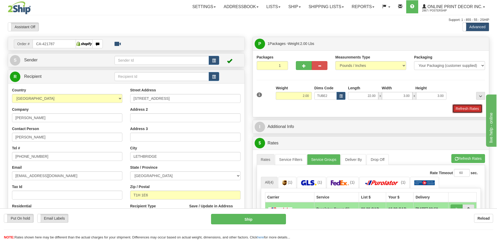
click at [471, 105] on button "Refresh Rates" at bounding box center [468, 108] width 30 height 9
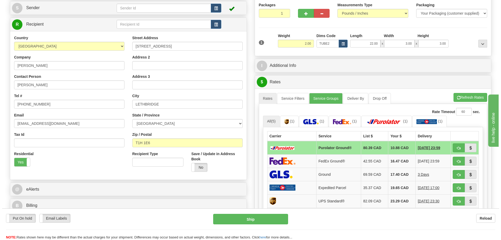
scroll to position [78, 0]
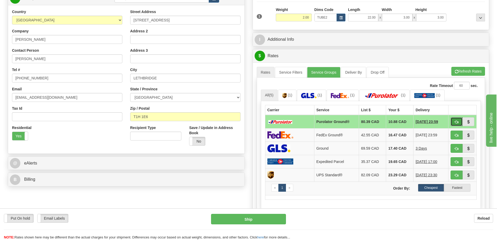
click at [454, 122] on button "button" at bounding box center [457, 121] width 12 height 9
type input "260"
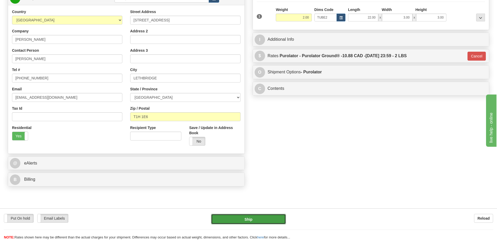
click at [248, 221] on button "Ship" at bounding box center [248, 219] width 75 height 10
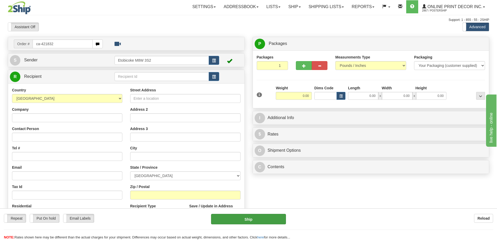
type input "ca-421832"
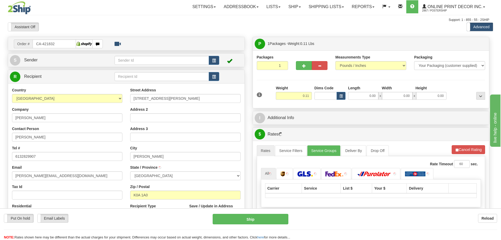
type input "ALMONTE"
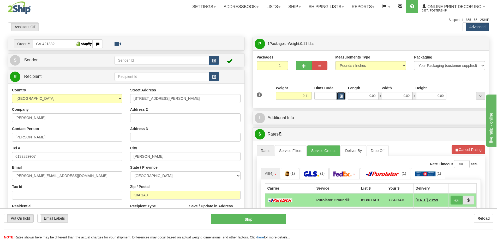
click at [339, 97] on button "button" at bounding box center [341, 96] width 9 height 8
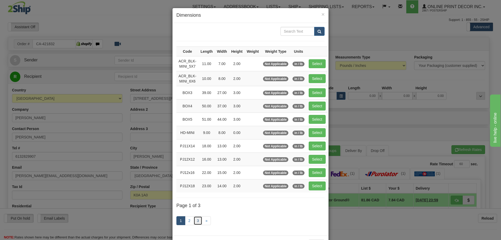
click at [197, 219] on link "3" at bounding box center [198, 220] width 9 height 9
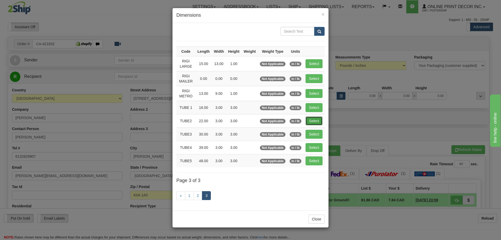
click at [315, 116] on button "Select" at bounding box center [314, 120] width 17 height 9
type input "TUBE2"
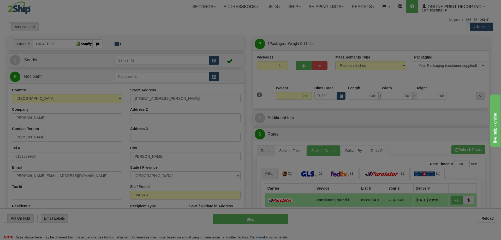
type input "22.00"
type input "3.00"
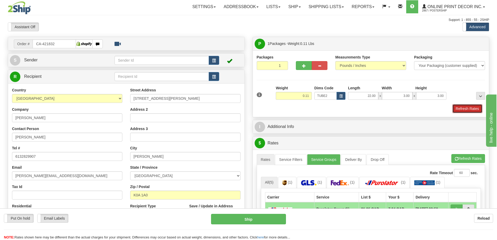
click at [464, 109] on button "Refresh Rates" at bounding box center [468, 108] width 30 height 9
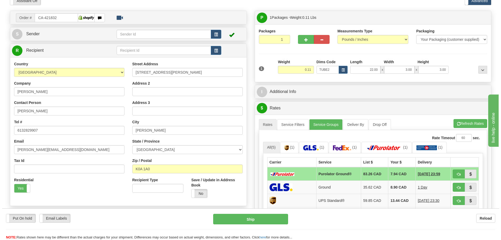
scroll to position [78, 0]
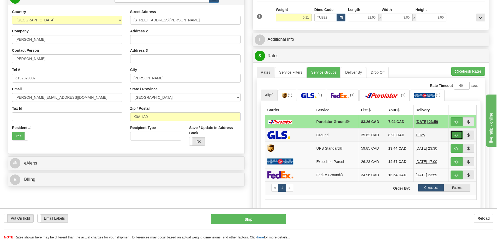
click at [457, 133] on button "button" at bounding box center [457, 135] width 12 height 9
type input "1"
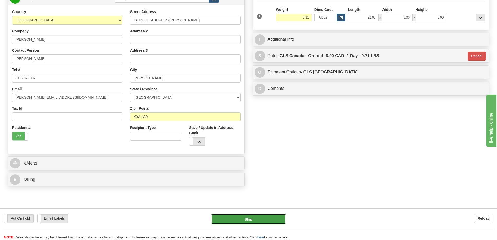
click at [262, 223] on button "Ship" at bounding box center [248, 219] width 75 height 10
